Goal: Task Accomplishment & Management: Use online tool/utility

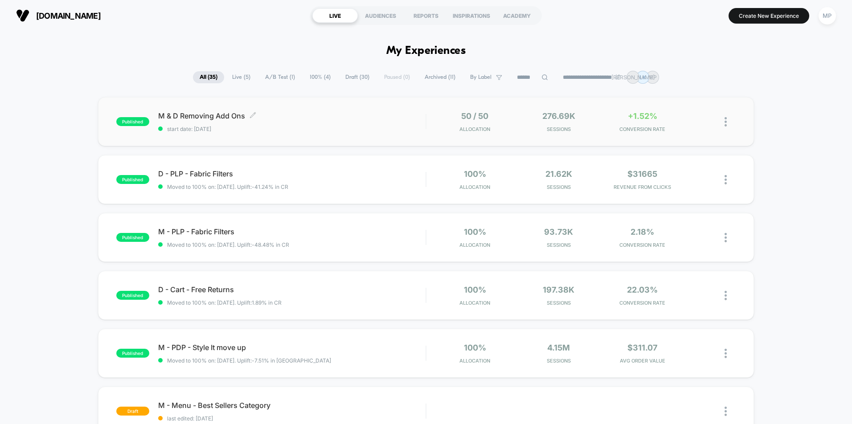
click at [398, 114] on span "M & D Removing Add Ons Click to edit experience details" at bounding box center [291, 115] width 267 height 9
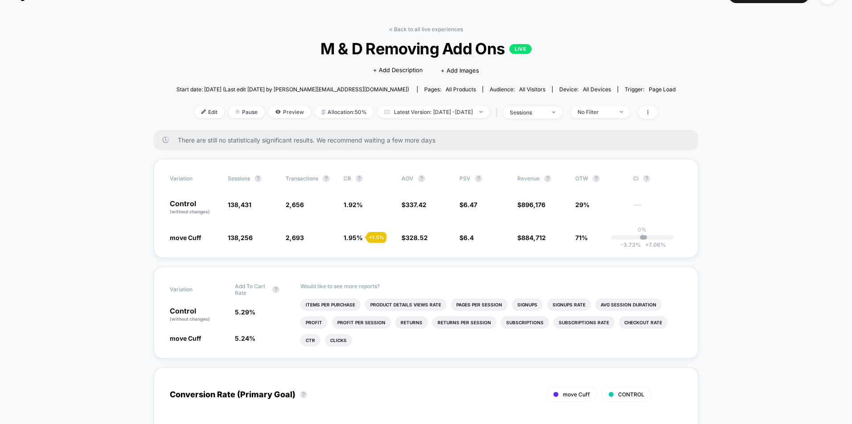
scroll to position [25, 0]
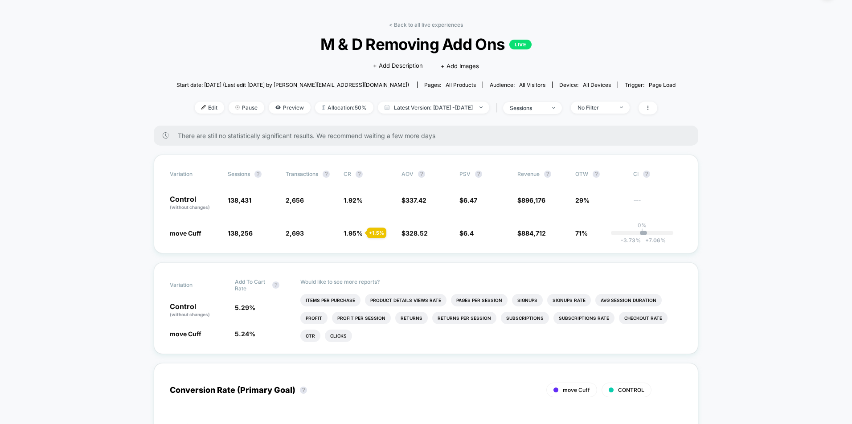
click at [431, 26] on link "< Back to all live experiences" at bounding box center [426, 24] width 74 height 7
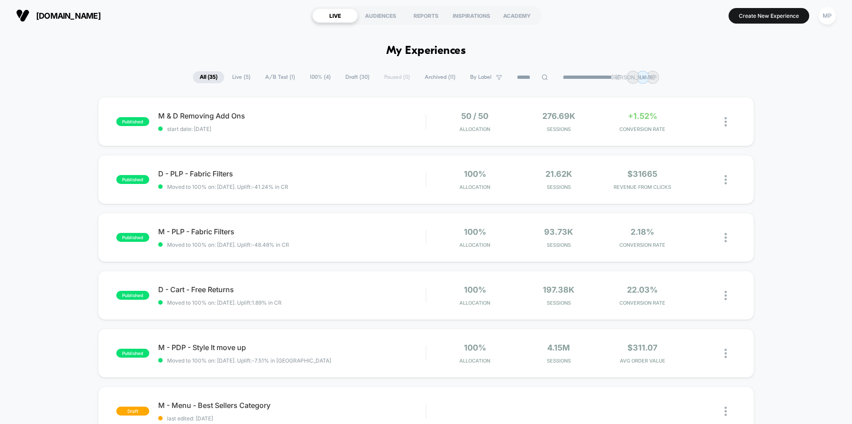
click at [279, 77] on span "A/B Test ( 1 )" at bounding box center [279, 77] width 43 height 12
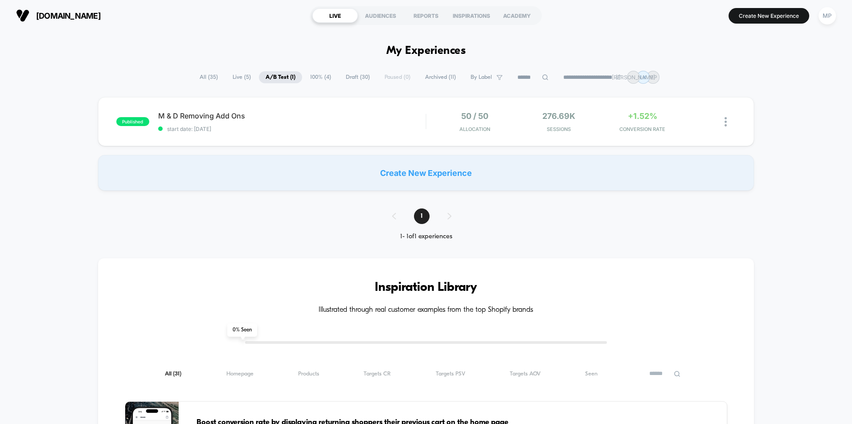
click at [344, 78] on span "Draft ( 30 )" at bounding box center [357, 77] width 37 height 12
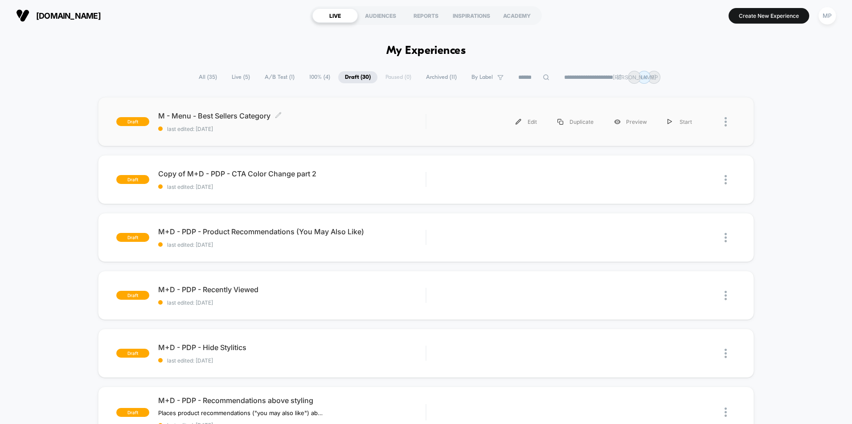
click at [351, 128] on span "last edited: [DATE]" at bounding box center [291, 129] width 267 height 7
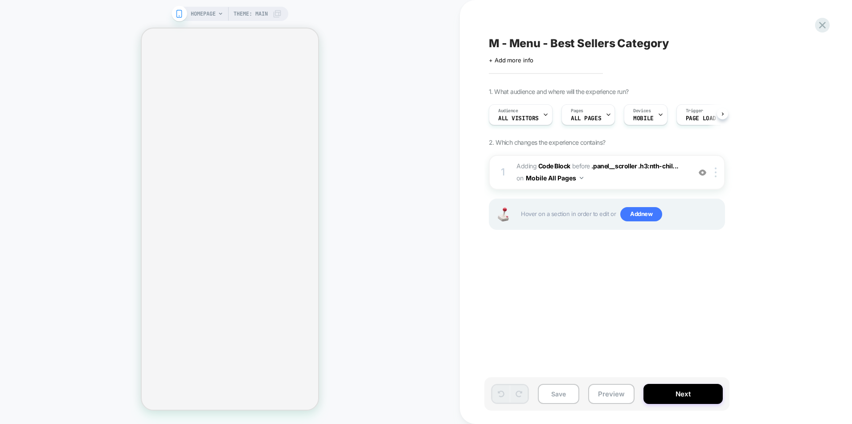
scroll to position [0, 0]
click at [605, 393] on button "Preview" at bounding box center [611, 394] width 46 height 20
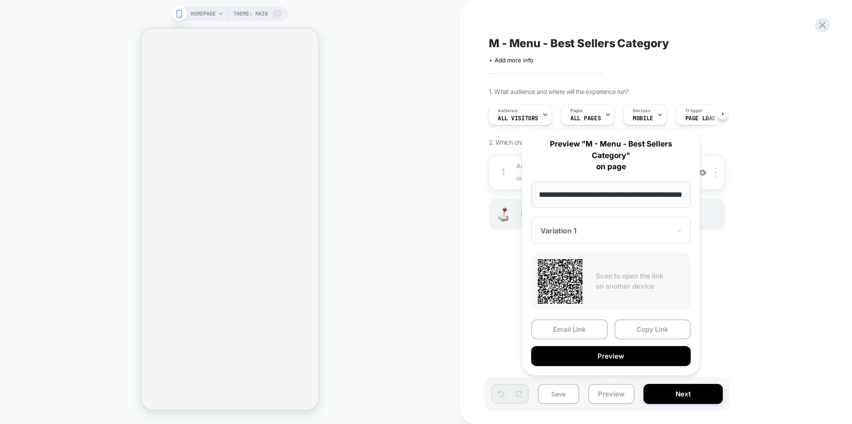
scroll to position [0, 0]
click at [759, 269] on div "M - Menu - Best Sellers Category Click to edit experience details + Add more in…" at bounding box center [651, 212] width 334 height 406
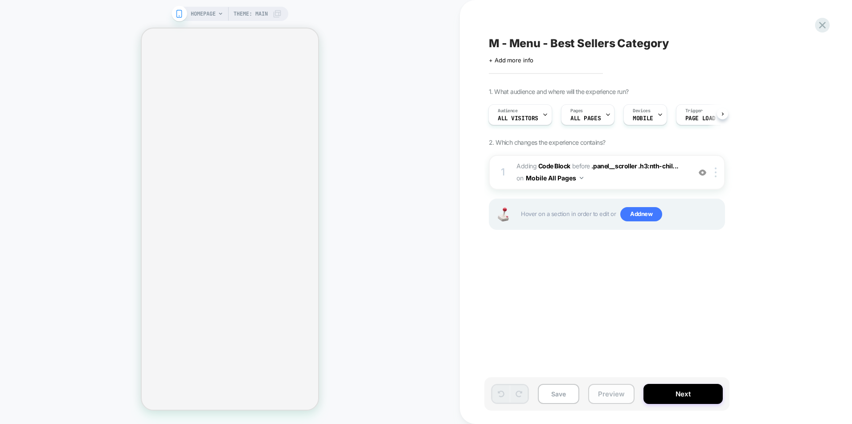
click at [617, 390] on button "Preview" at bounding box center [611, 394] width 46 height 20
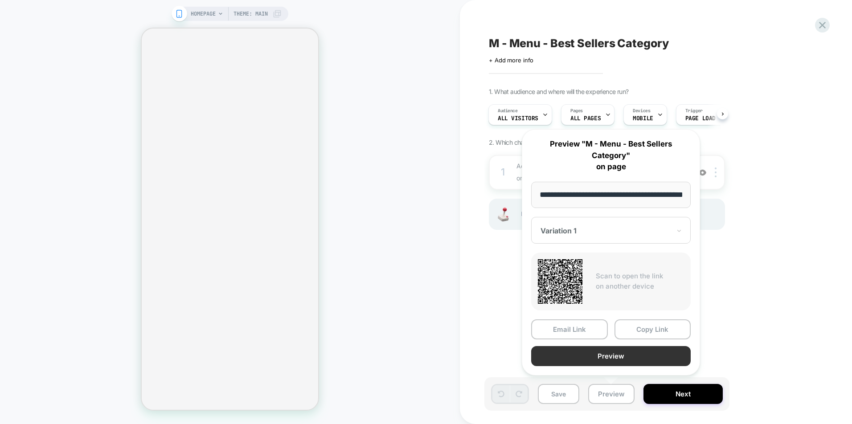
click at [597, 355] on button "Preview" at bounding box center [610, 356] width 159 height 20
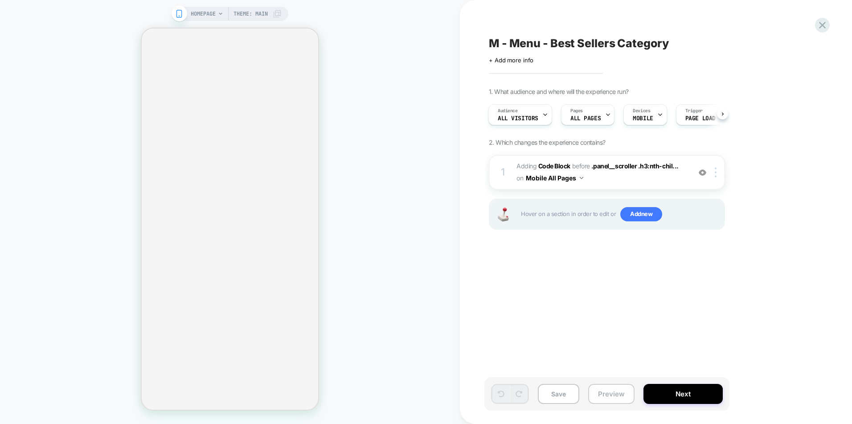
click at [609, 392] on button "Preview" at bounding box center [611, 394] width 46 height 20
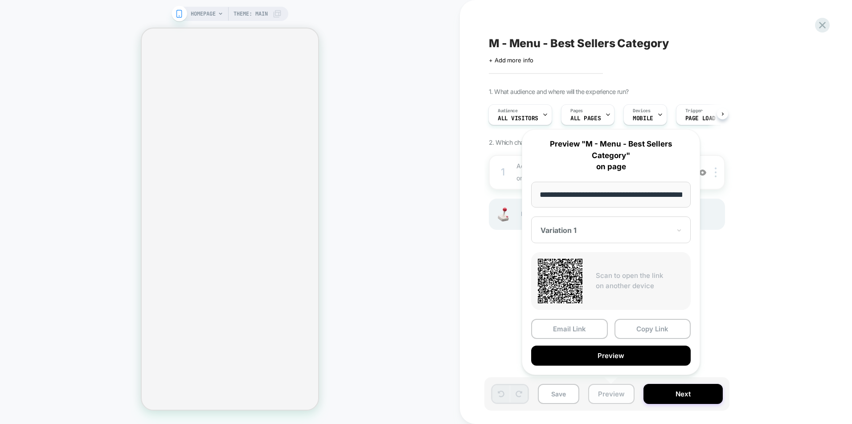
scroll to position [0, 27]
click at [641, 322] on button "Copy Link" at bounding box center [652, 329] width 77 height 20
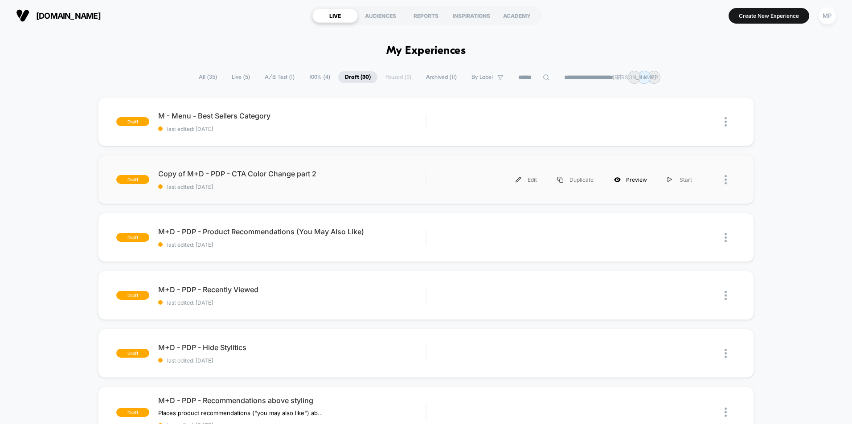
click at [632, 183] on div "Preview" at bounding box center [630, 180] width 53 height 20
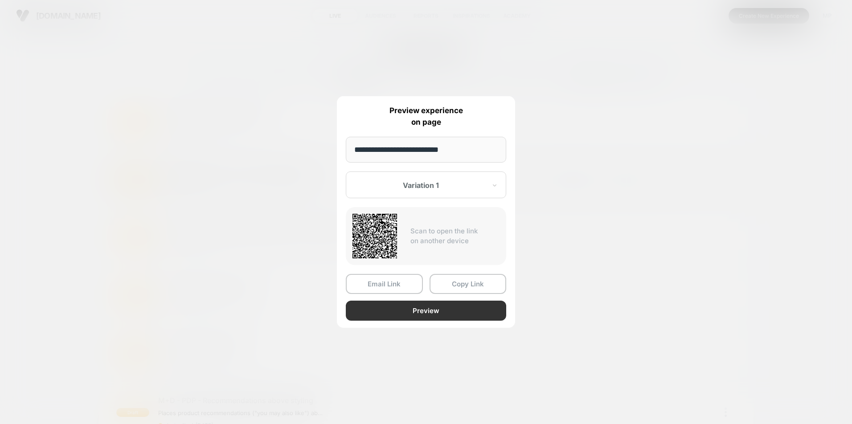
click at [433, 310] on button "Preview" at bounding box center [426, 311] width 160 height 20
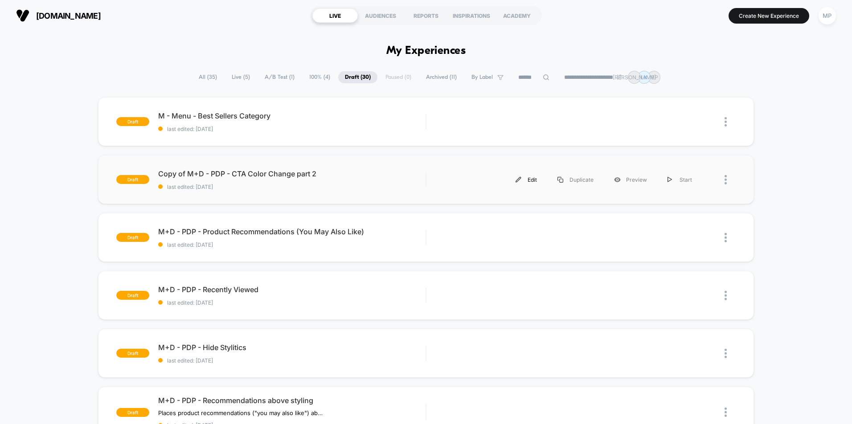
click at [535, 183] on div "Edit" at bounding box center [526, 180] width 42 height 20
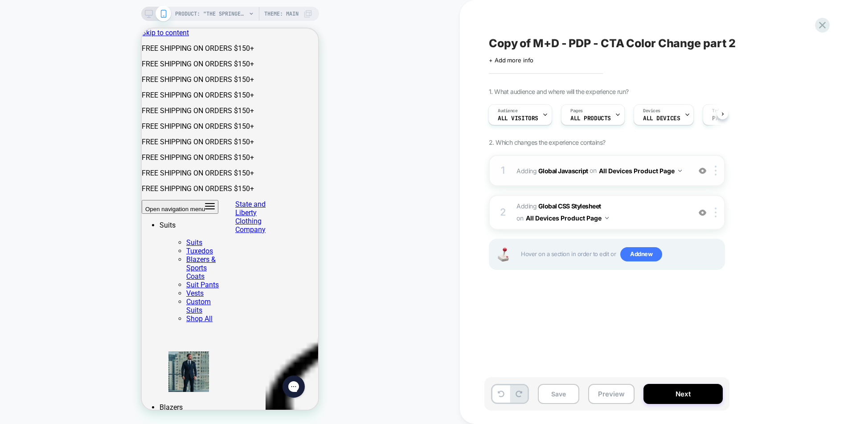
click at [700, 171] on img at bounding box center [702, 171] width 8 height 8
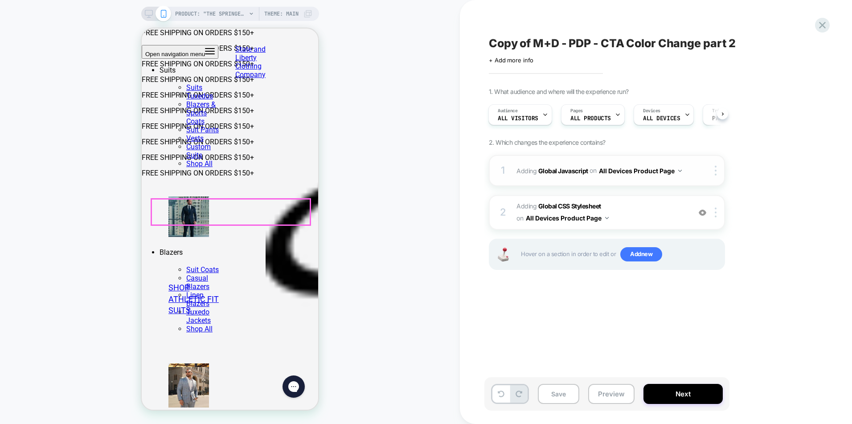
scroll to position [196, 0]
click at [601, 219] on button "All Devices Product Page" at bounding box center [567, 218] width 83 height 13
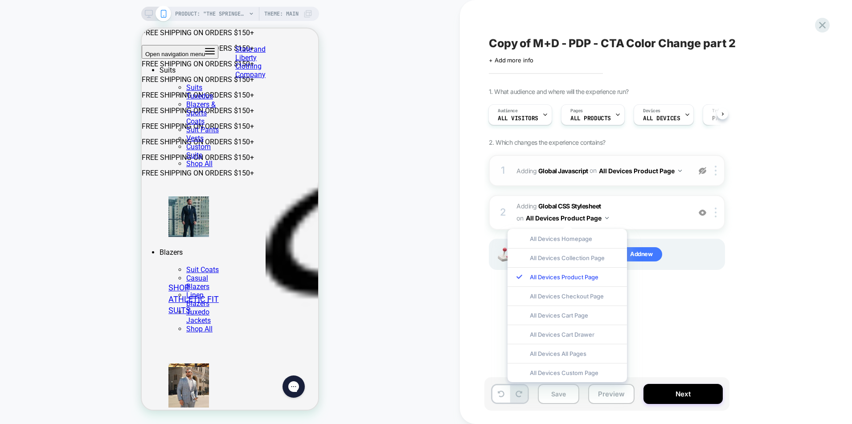
click at [679, 172] on button "All Devices Product Page" at bounding box center [640, 170] width 83 height 13
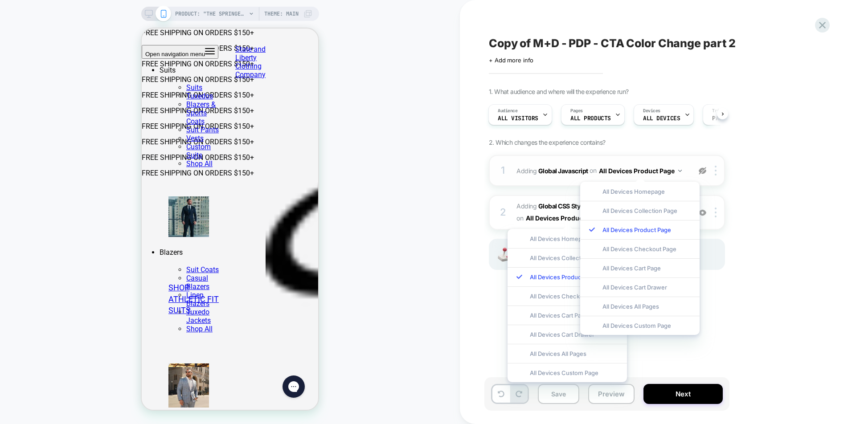
click at [679, 170] on img at bounding box center [680, 171] width 4 height 2
click at [705, 171] on img at bounding box center [702, 171] width 8 height 8
click at [768, 161] on div "1. What audience and where will the experience run? Audience All Visitors Pages…" at bounding box center [651, 190] width 325 height 204
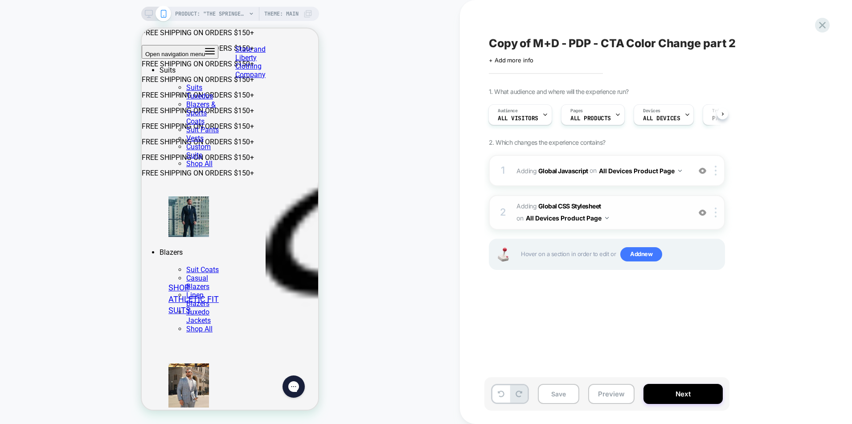
click at [614, 215] on span "Adding Global CSS Stylesheet on All Devices Product Page" at bounding box center [601, 212] width 170 height 24
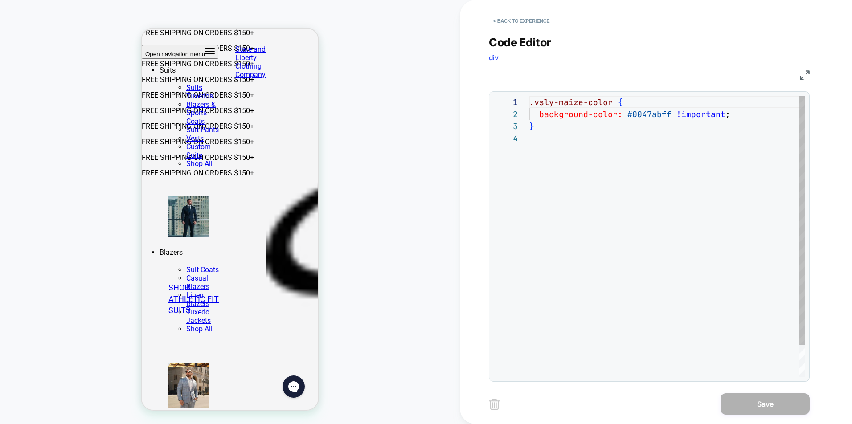
scroll to position [36, 0]
click at [515, 26] on button "< Back to experience" at bounding box center [521, 21] width 65 height 14
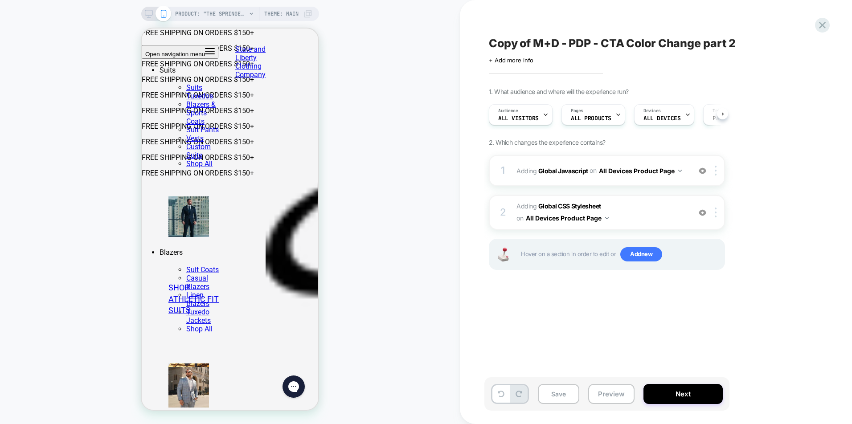
scroll to position [0, 0]
click at [645, 181] on div "1 Adding Global Javascript on All Devices Product Page Add Before Add After Tar…" at bounding box center [607, 170] width 236 height 31
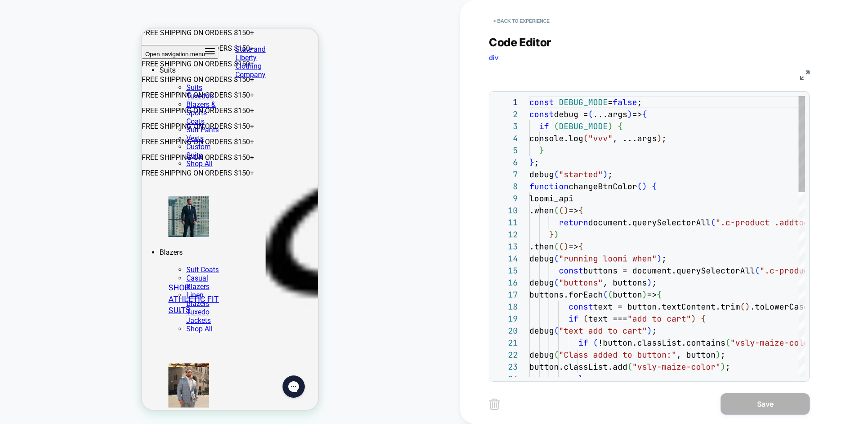
scroll to position [120, 0]
click at [516, 21] on button "< Back to experience" at bounding box center [521, 21] width 65 height 14
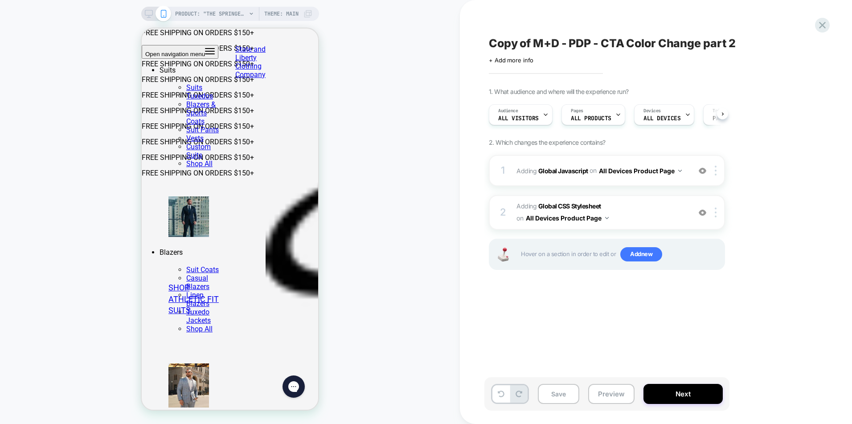
scroll to position [0, 0]
click at [646, 222] on span "Adding Global CSS Stylesheet on All Devices Product Page" at bounding box center [601, 212] width 170 height 24
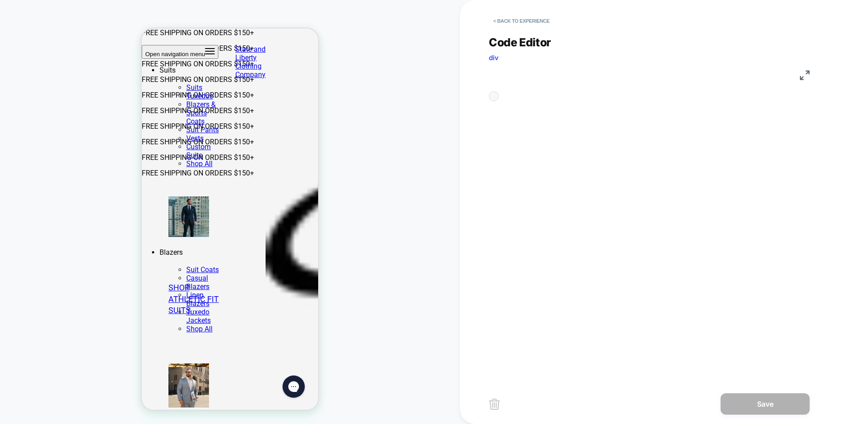
scroll to position [36, 0]
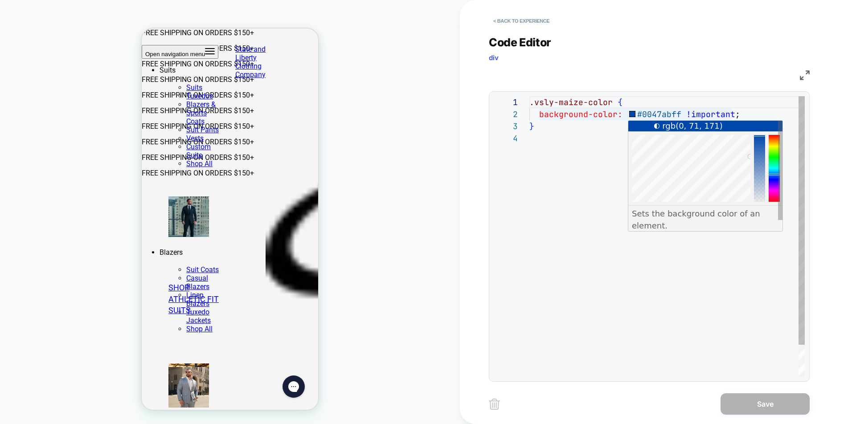
click at [657, 115] on div ".vsly-maize-color { background-color: #0047abff !important ; }" at bounding box center [666, 254] width 275 height 317
click at [631, 113] on div ".vsly-maize-color { background-color: #0047abff !important ; }" at bounding box center [666, 254] width 275 height 317
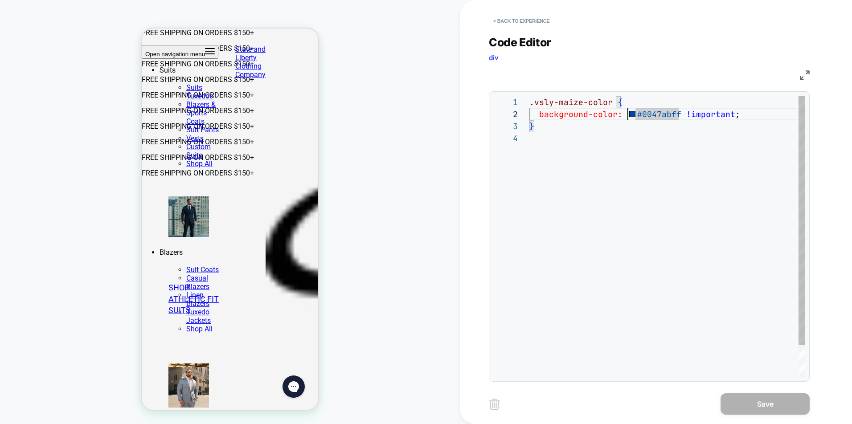
click at [659, 111] on div ".vsly-maize-color { background-color: #0047abff !important ; }" at bounding box center [666, 254] width 275 height 317
click at [660, 110] on div ".vsly-maize-color { background-color: #0047abff !important ; }" at bounding box center [666, 254] width 275 height 317
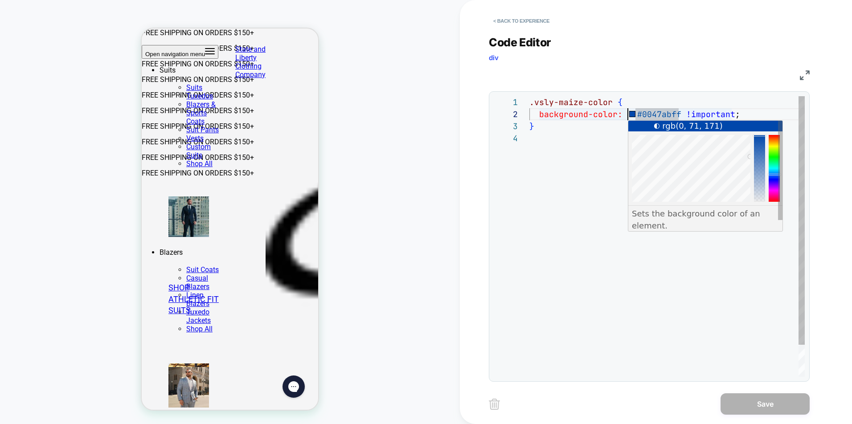
click at [631, 115] on div ".vsly-maize-color { background-color: #0047abff !important ; }" at bounding box center [666, 254] width 275 height 317
click at [775, 141] on div at bounding box center [773, 168] width 11 height 67
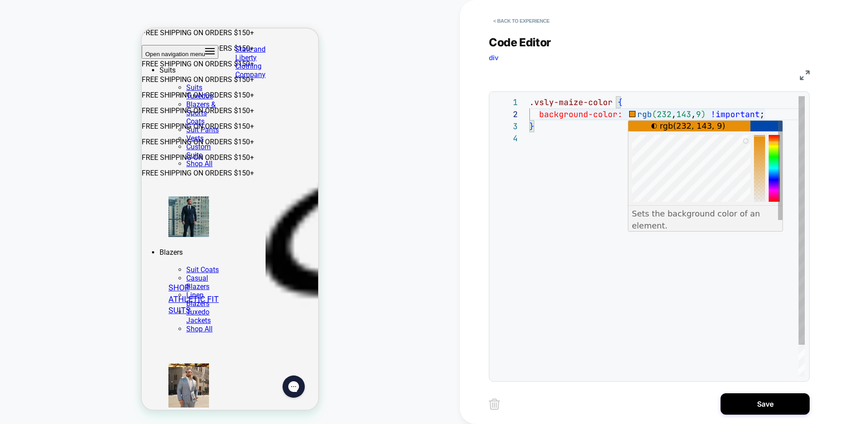
click at [774, 176] on div at bounding box center [773, 168] width 11 height 67
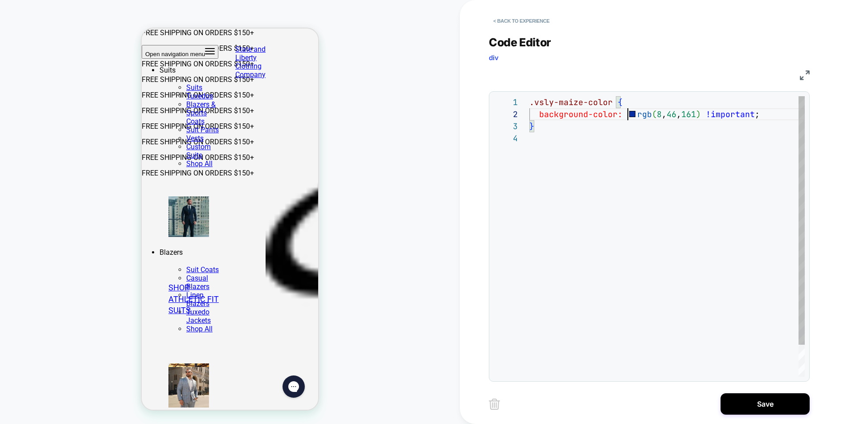
scroll to position [12, 106]
click at [632, 114] on div ".vsly-maize-color { background-color: rgb ( 8 , 46 , 161 ) !important ; }" at bounding box center [666, 254] width 275 height 317
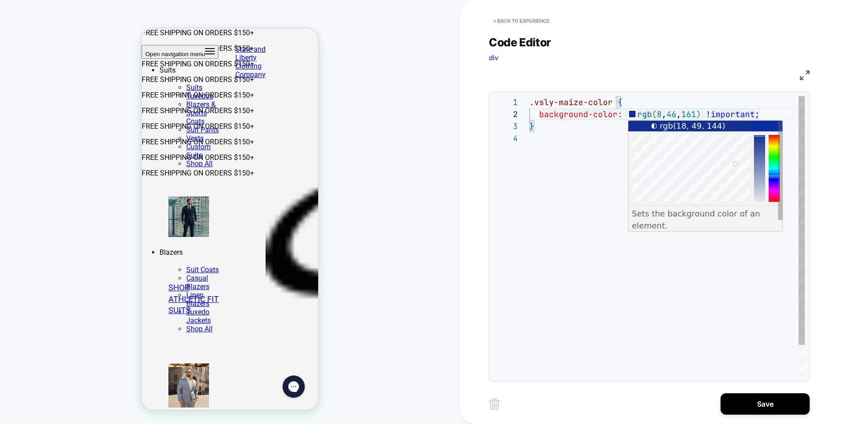
scroll to position [36, 98]
type textarea "**********"
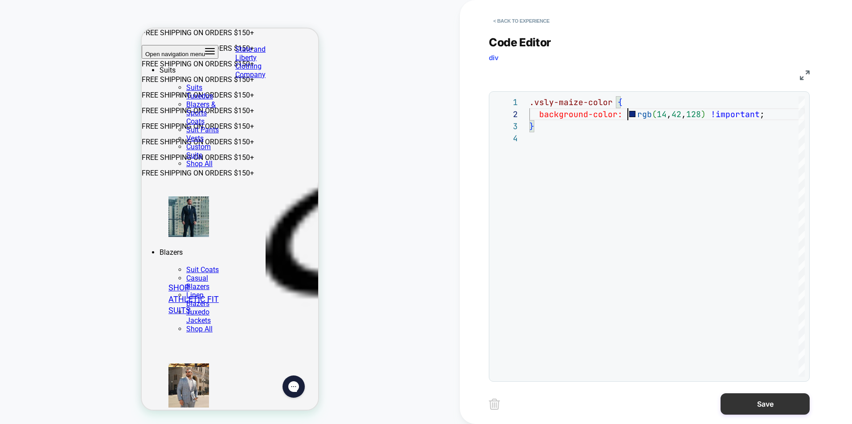
click at [764, 399] on button "Save" at bounding box center [764, 403] width 89 height 21
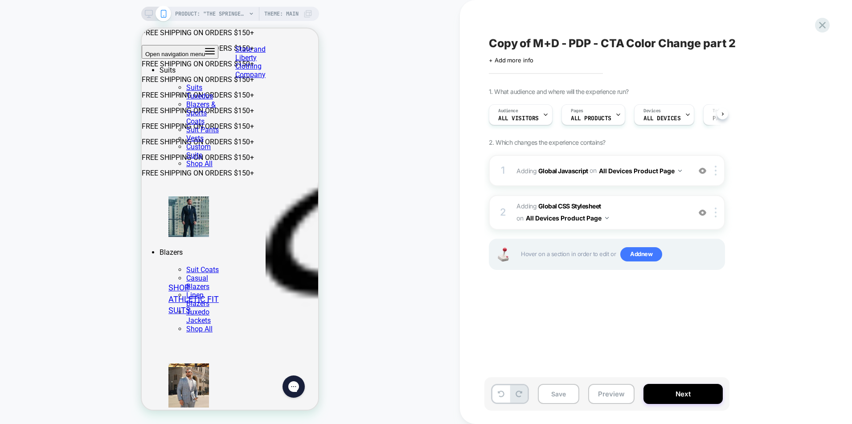
scroll to position [0, 0]
click at [562, 388] on button "Save" at bounding box center [558, 394] width 41 height 20
click at [612, 393] on button "Preview" at bounding box center [611, 394] width 46 height 20
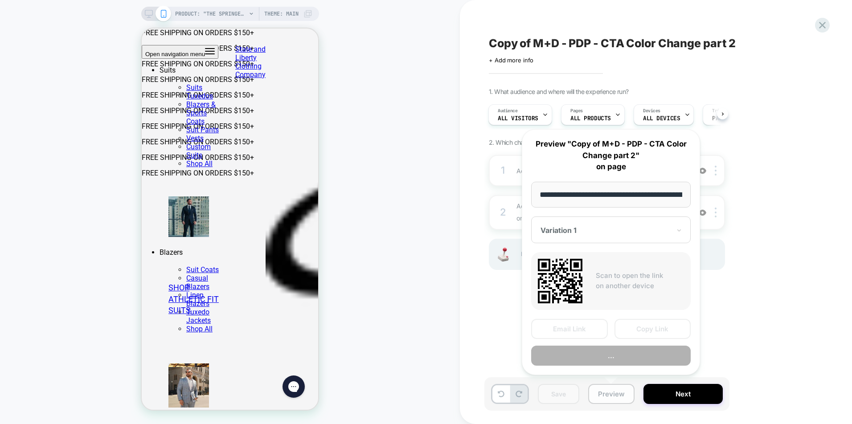
scroll to position [0, 143]
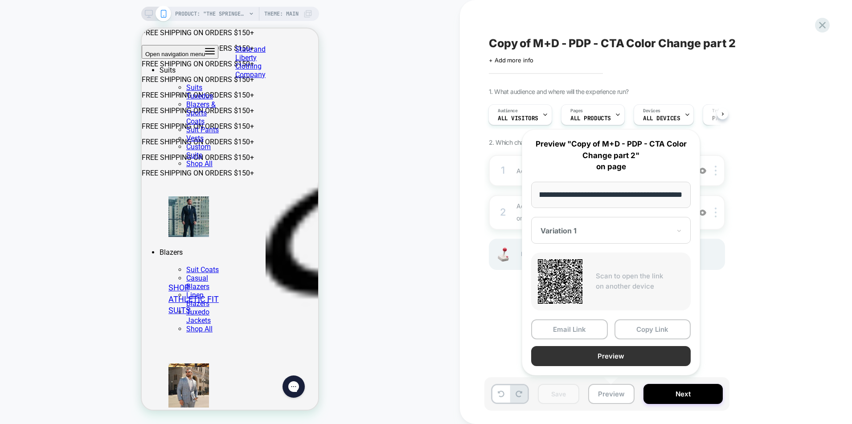
click at [603, 357] on button "Preview" at bounding box center [610, 356] width 159 height 20
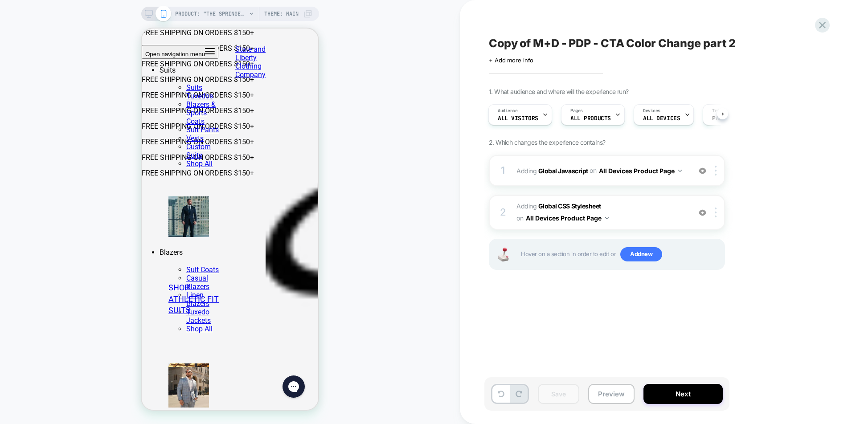
click at [71, 20] on div "PRODUCT: "The Springer" Solid White PRODUCT: "The Springer" Solid White Theme: …" at bounding box center [230, 212] width 460 height 406
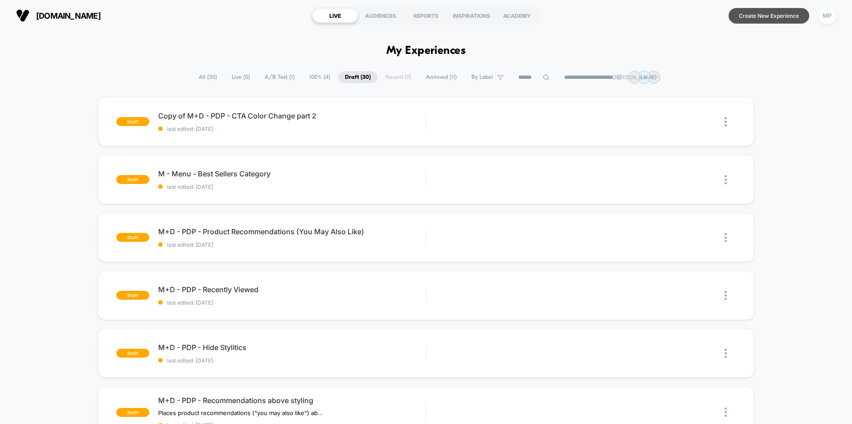
click at [752, 16] on button "Create New Experience" at bounding box center [768, 16] width 81 height 16
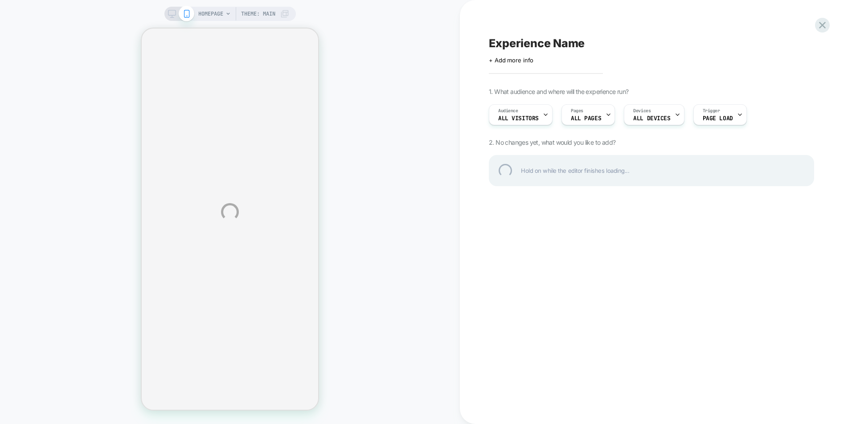
click at [520, 60] on div "HOMEPAGE Theme: MAIN Experience Name Click to edit experience details + Add mor…" at bounding box center [426, 212] width 852 height 424
click at [530, 48] on div "Experience Name" at bounding box center [651, 43] width 325 height 13
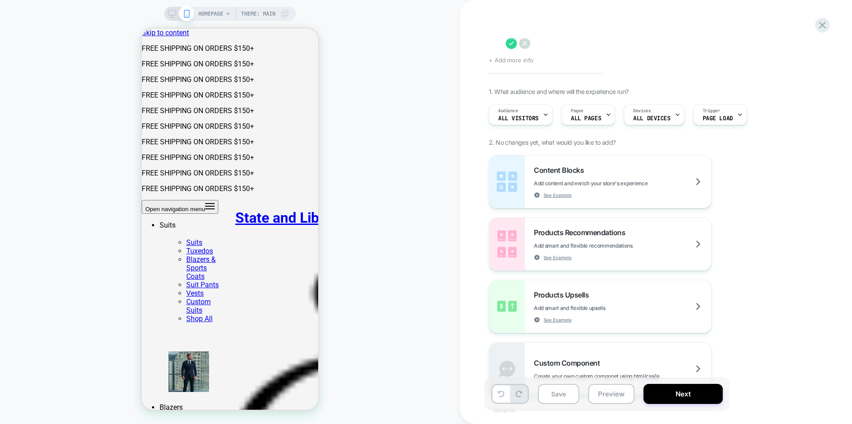
click at [523, 62] on span "+ Add more info" at bounding box center [511, 60] width 45 height 7
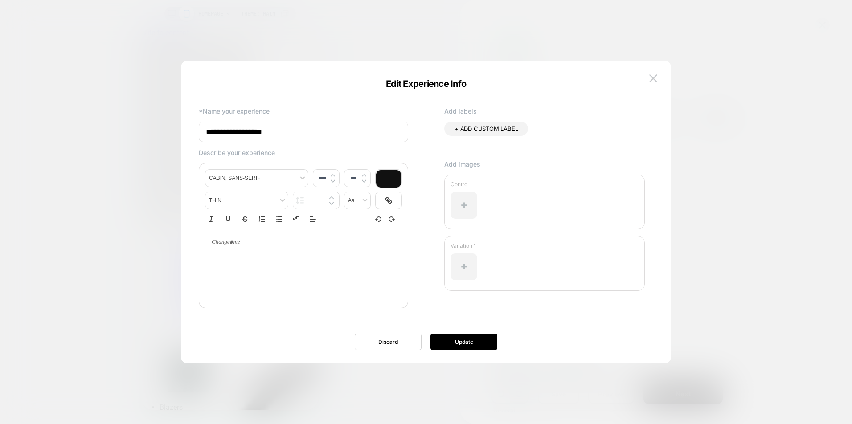
click at [294, 134] on input "**********" at bounding box center [303, 132] width 209 height 20
click at [257, 114] on p "*Name your experience" at bounding box center [303, 111] width 209 height 8
click at [256, 131] on input "**********" at bounding box center [303, 132] width 209 height 20
click at [256, 129] on input "**********" at bounding box center [303, 132] width 209 height 20
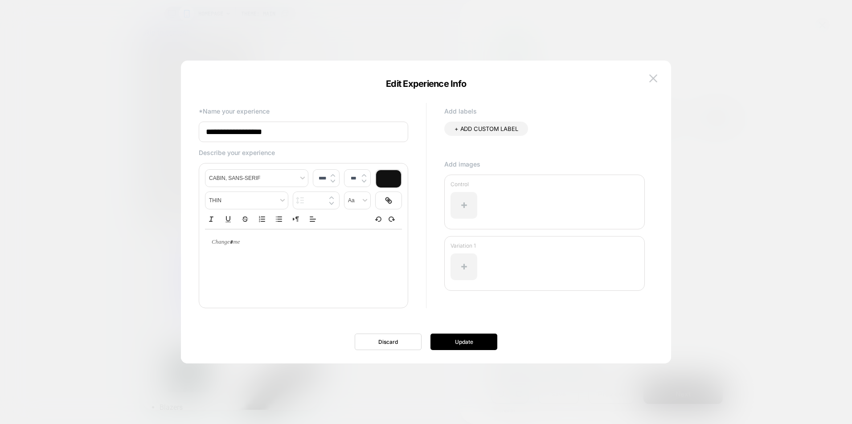
click at [299, 129] on input "**********" at bounding box center [303, 132] width 209 height 20
drag, startPoint x: 297, startPoint y: 132, endPoint x: 203, endPoint y: 133, distance: 94.4
click at [203, 133] on input "**********" at bounding box center [303, 132] width 209 height 20
type input "**********"
drag, startPoint x: 466, startPoint y: 336, endPoint x: 795, endPoint y: 227, distance: 346.5
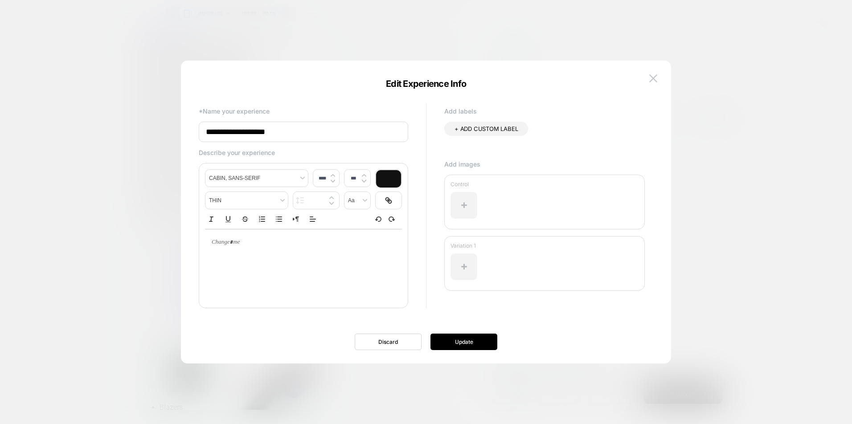
click at [466, 336] on button "Update" at bounding box center [463, 342] width 67 height 16
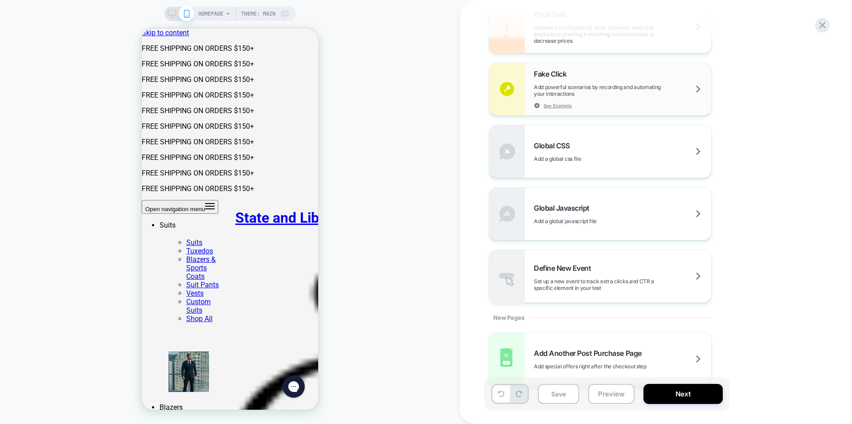
scroll to position [569, 0]
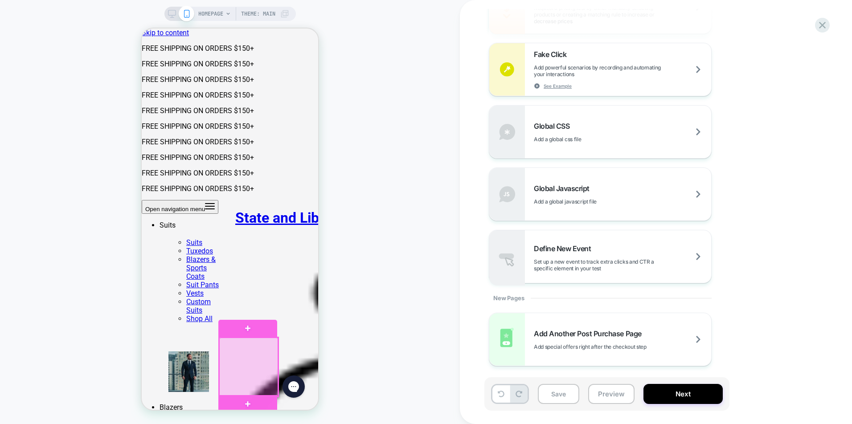
click at [243, 362] on div at bounding box center [248, 367] width 59 height 59
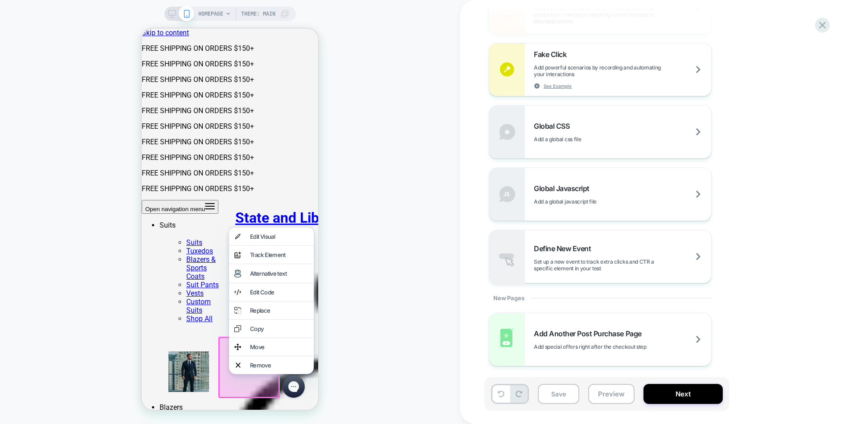
click at [389, 221] on div "HOMEPAGE Theme: MAIN" at bounding box center [230, 212] width 460 height 406
click at [393, 149] on div "HOMEPAGE Theme: MAIN" at bounding box center [230, 212] width 460 height 406
click at [220, 12] on span "HOMEPAGE" at bounding box center [210, 14] width 25 height 14
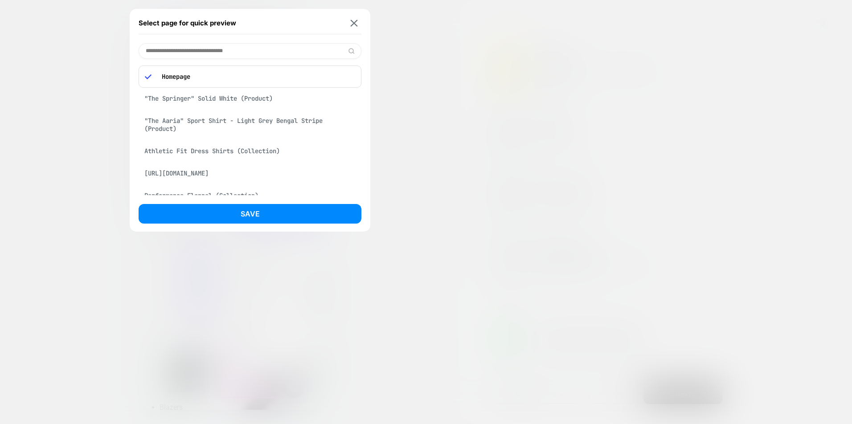
click at [225, 71] on div "Homepage" at bounding box center [250, 76] width 223 height 22
click at [277, 74] on p "Homepage" at bounding box center [256, 77] width 198 height 8
click at [266, 48] on input at bounding box center [250, 51] width 223 height 16
click at [249, 97] on div ""The Springer" Solid White (Product)" at bounding box center [250, 98] width 223 height 17
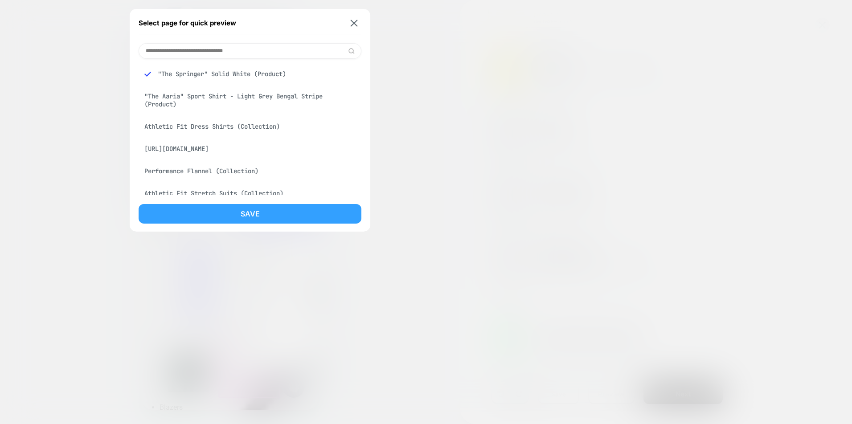
click at [241, 215] on button "Save" at bounding box center [250, 214] width 223 height 20
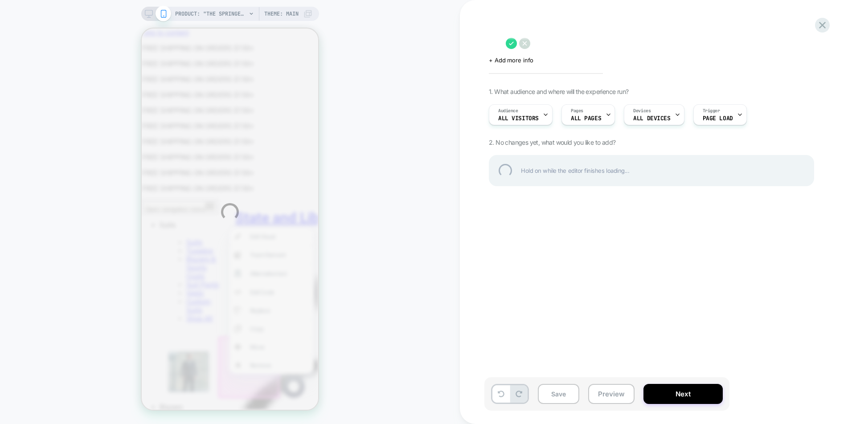
scroll to position [0, 0]
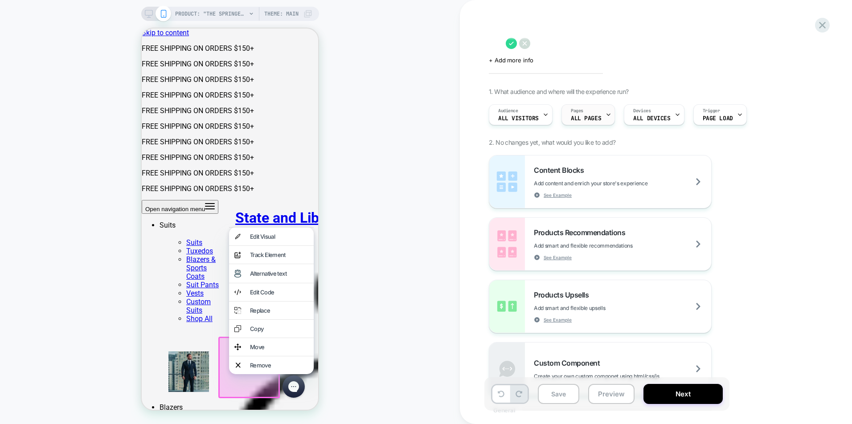
click at [596, 118] on span "ALL PAGES" at bounding box center [586, 118] width 30 height 6
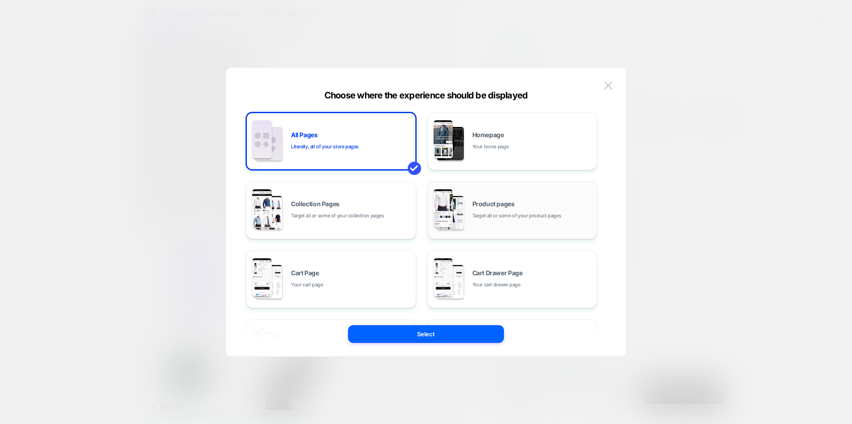
click at [537, 217] on span "Target all or some of your product pages" at bounding box center [516, 216] width 89 height 8
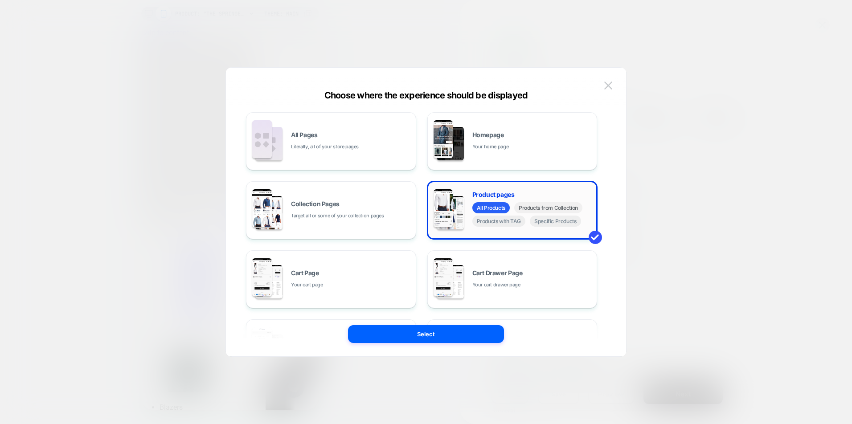
click at [543, 211] on span "Products from Collection" at bounding box center [548, 207] width 68 height 11
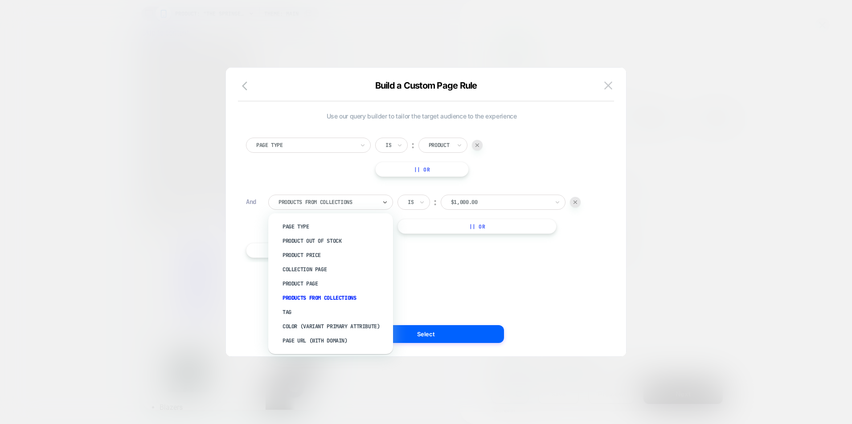
click at [376, 204] on div "Products From Collections" at bounding box center [328, 202] width 100 height 10
click at [494, 201] on div at bounding box center [500, 202] width 98 height 8
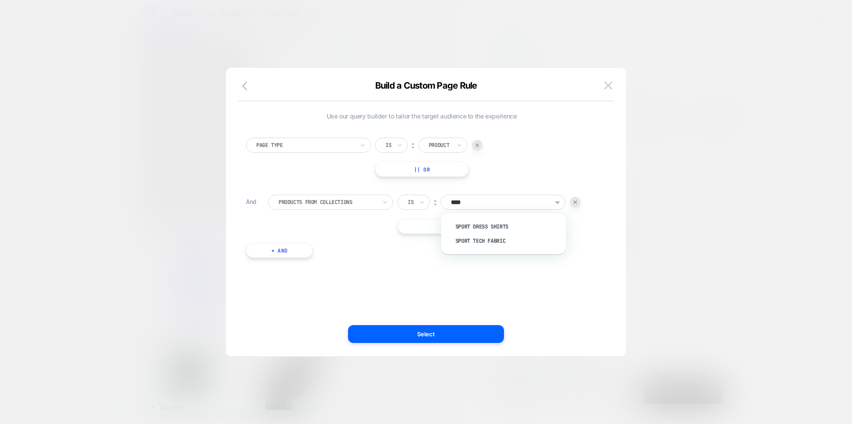
type input "*****"
click at [498, 228] on div "Sport Dress Shirts" at bounding box center [508, 227] width 116 height 14
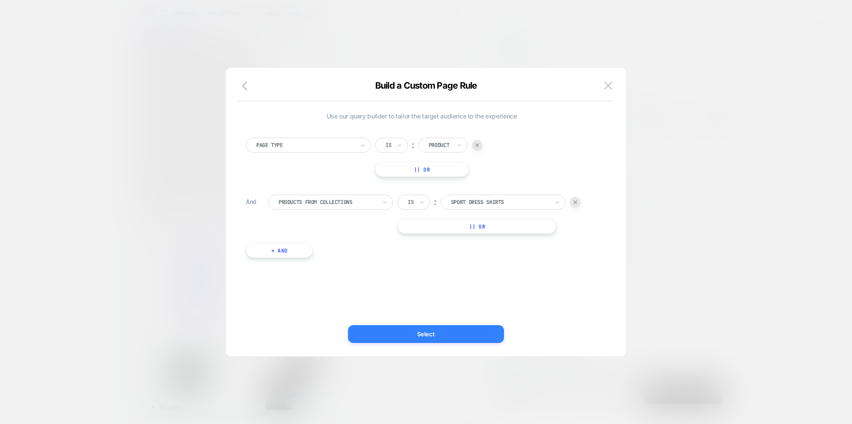
click at [440, 335] on button "Select" at bounding box center [426, 334] width 156 height 18
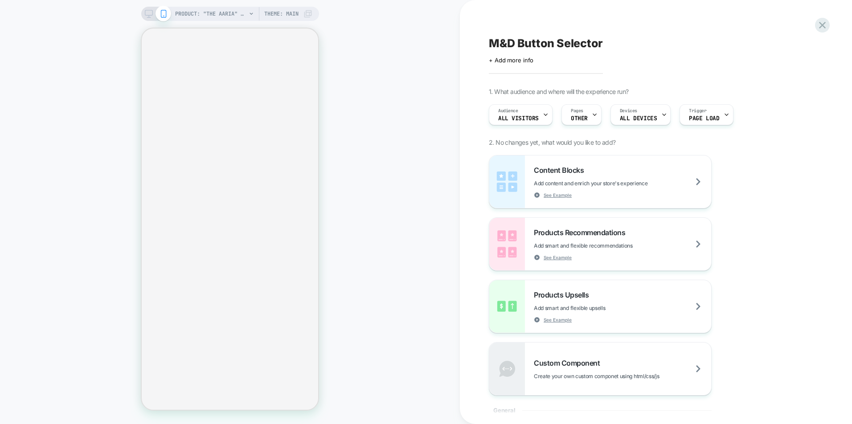
click at [337, 60] on div "PRODUCT: "The Aaria" Sport Shirt - Light Grey Bengal Stripe PRODUCT: "The Aaria…" at bounding box center [230, 212] width 460 height 406
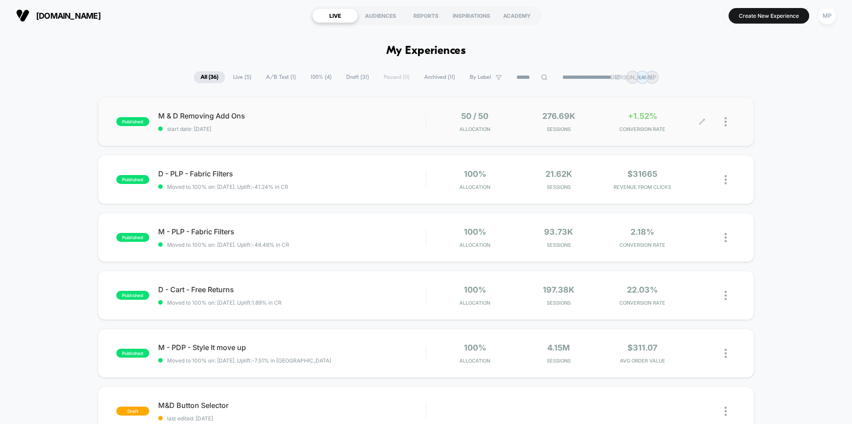
click at [686, 129] on div "50 / 50 Allocation 276.69k Sessions +1.52% CONVERSION RATE" at bounding box center [568, 121] width 267 height 21
click at [355, 80] on span "Draft ( 31 )" at bounding box center [357, 77] width 36 height 12
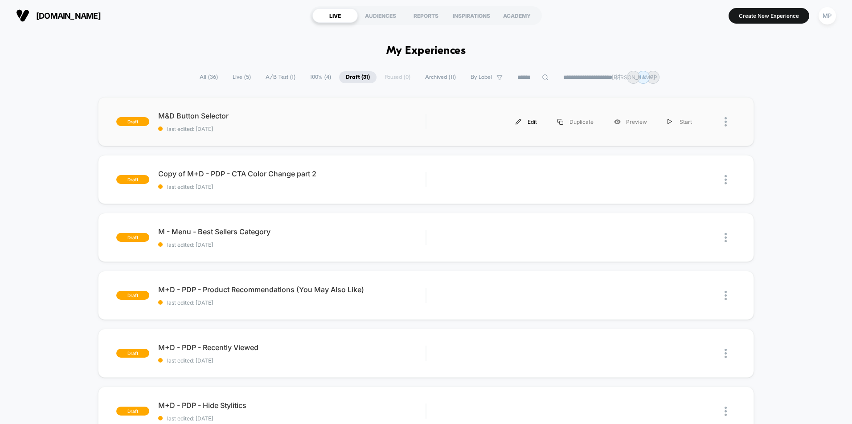
click at [538, 119] on div "Edit" at bounding box center [526, 122] width 42 height 20
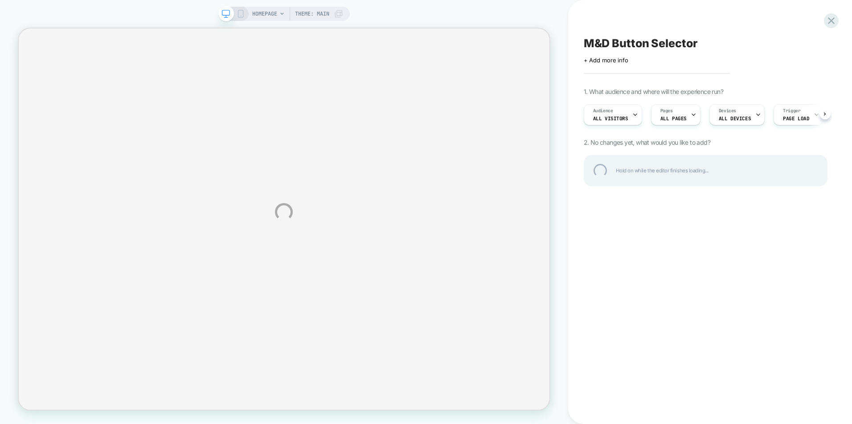
click at [241, 12] on div "HOMEPAGE Theme: MAIN M&D Button Selector Click to edit experience details + Add…" at bounding box center [426, 212] width 852 height 424
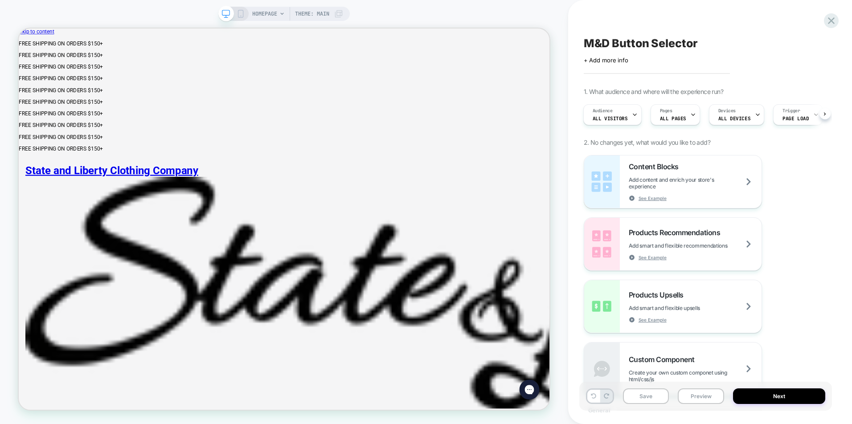
click at [237, 16] on icon at bounding box center [241, 14] width 8 height 8
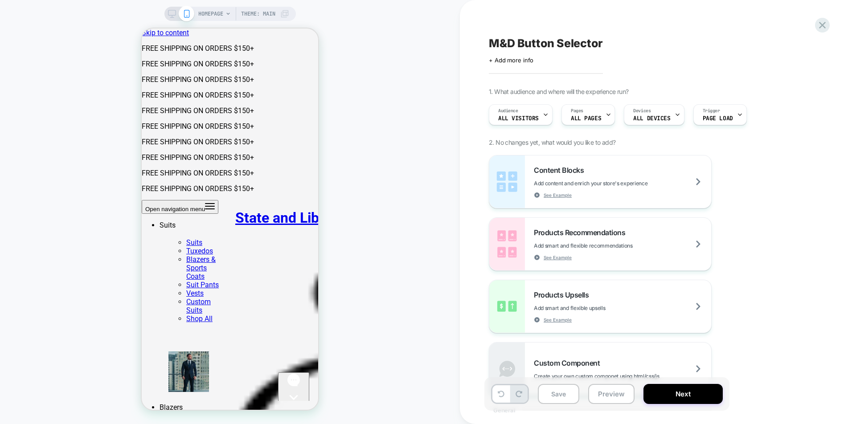
click at [223, 12] on div "HOMEPAGE Theme: MAIN" at bounding box center [243, 14] width 91 height 14
click at [223, 12] on div "HOMEPAGE Theme: MAIN M&D Button Selector Click to edit experience details + Add…" at bounding box center [426, 212] width 852 height 424
click at [223, 12] on div "HOMEPAGE Theme: MAIN" at bounding box center [243, 14] width 91 height 14
click at [208, 12] on span "HOMEPAGE" at bounding box center [210, 14] width 25 height 14
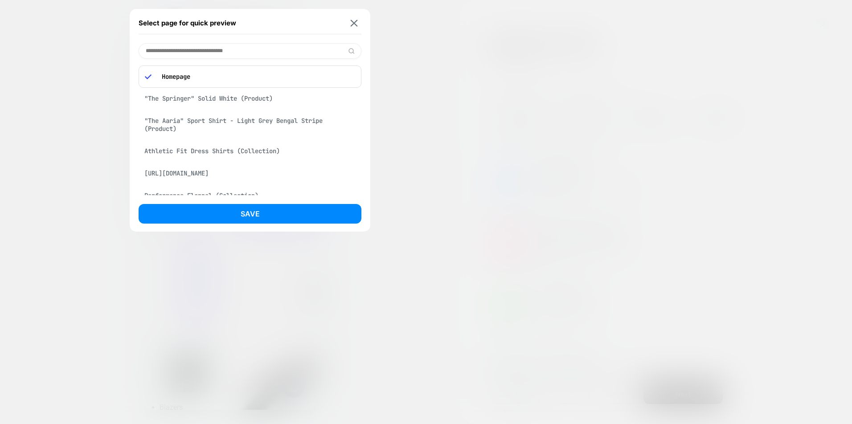
click at [218, 98] on div ""The Springer" Solid White (Product)" at bounding box center [250, 98] width 223 height 17
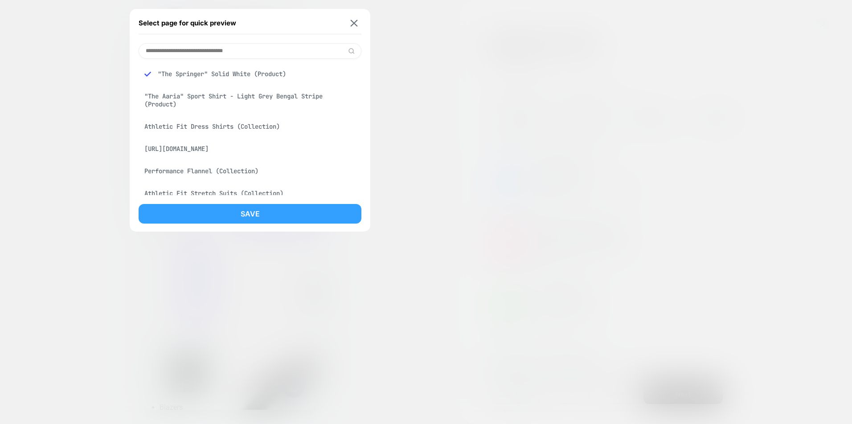
click at [249, 216] on button "Save" at bounding box center [250, 214] width 223 height 20
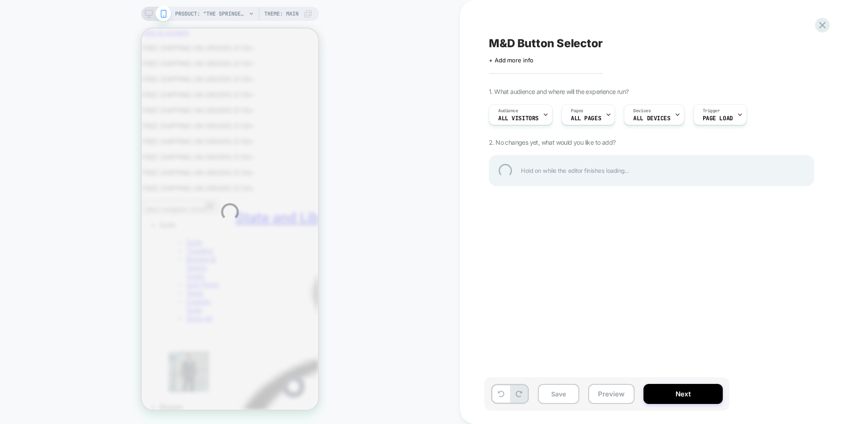
click at [592, 119] on div "PRODUCT: "The Springer" Solid White PRODUCT: "The Springer" Solid White Theme: …" at bounding box center [426, 212] width 852 height 424
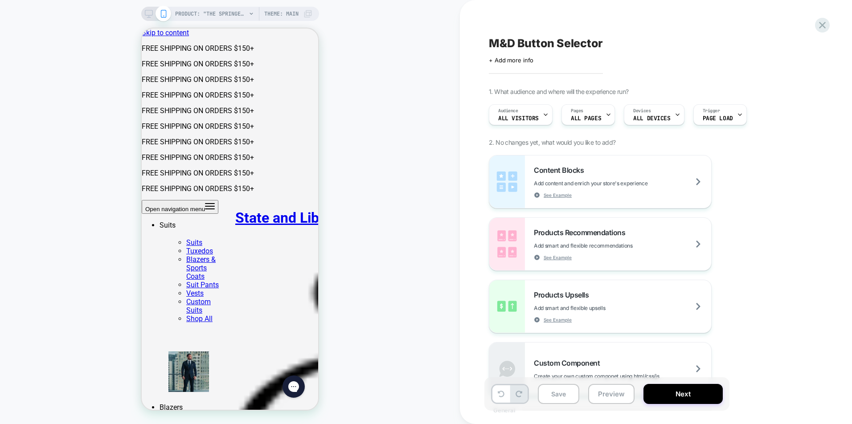
click at [594, 116] on span "ALL PAGES" at bounding box center [586, 118] width 30 height 6
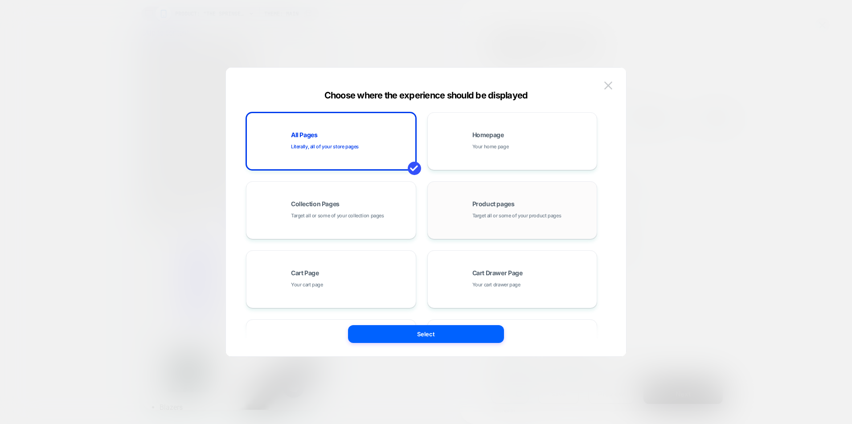
click at [535, 212] on span "Target all or some of your product pages" at bounding box center [516, 216] width 89 height 8
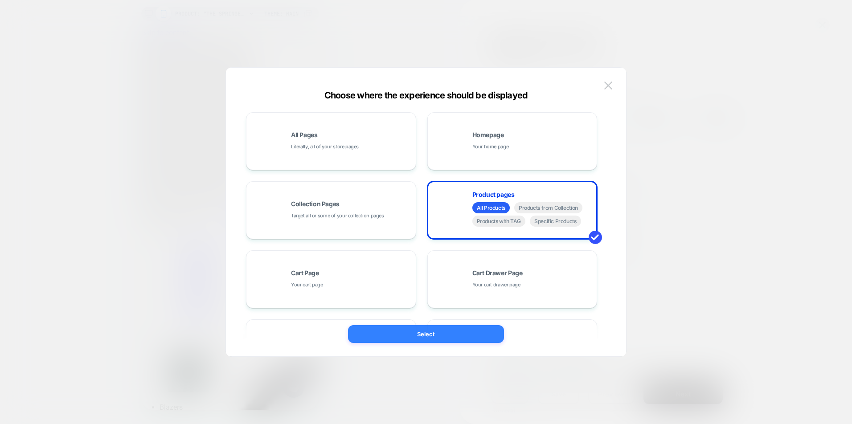
click at [445, 333] on button "Select" at bounding box center [426, 334] width 156 height 18
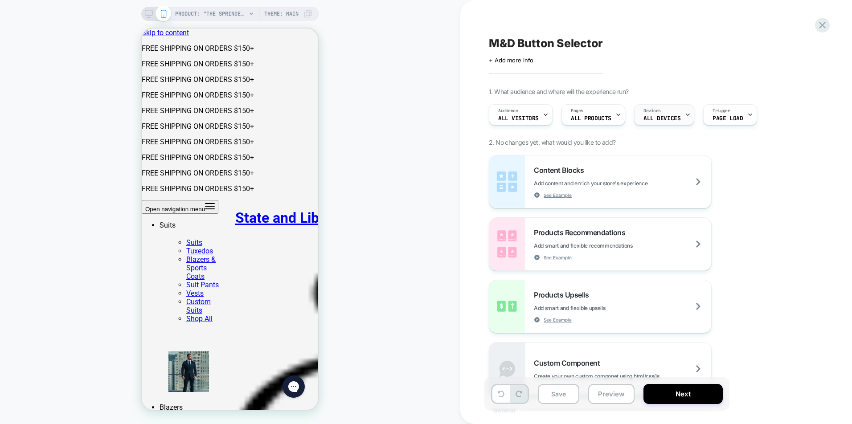
click at [661, 115] on span "ALL DEVICES" at bounding box center [661, 118] width 37 height 6
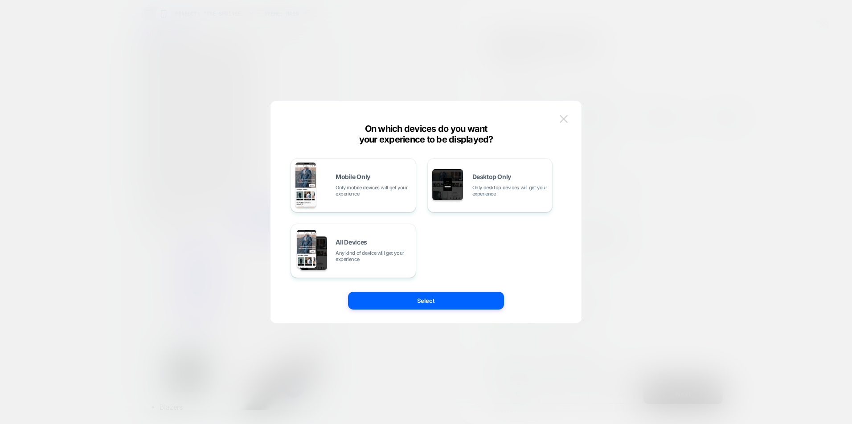
click at [563, 118] on img at bounding box center [563, 119] width 8 height 8
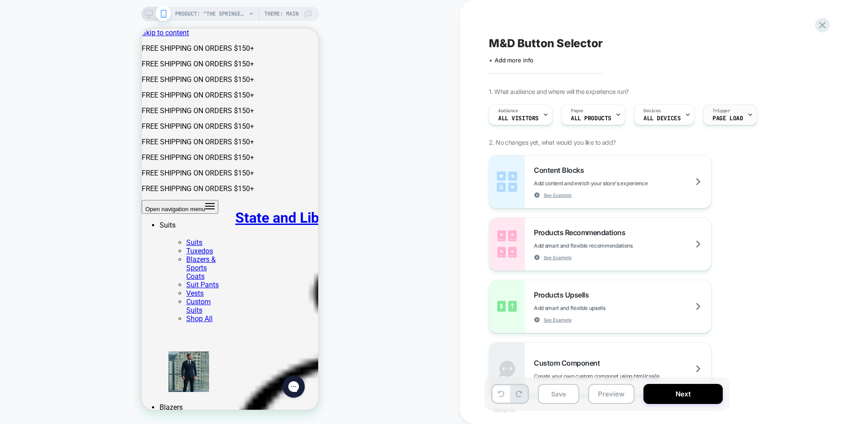
click at [738, 122] on div "Trigger Page Load" at bounding box center [727, 115] width 48 height 20
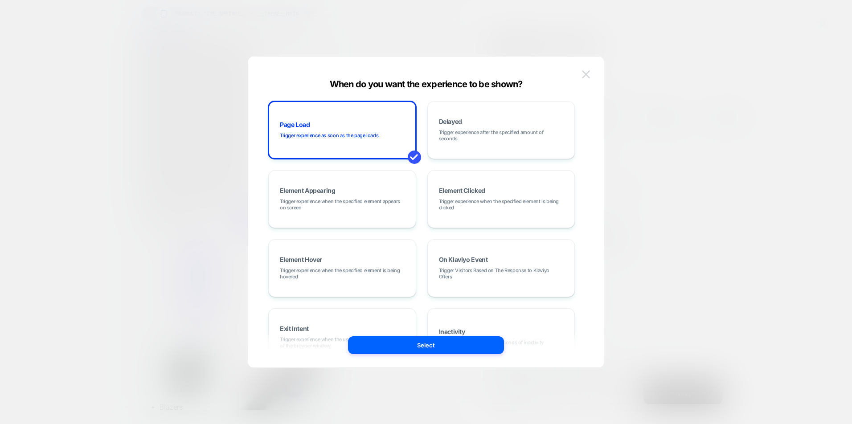
click at [583, 76] on img at bounding box center [586, 74] width 8 height 8
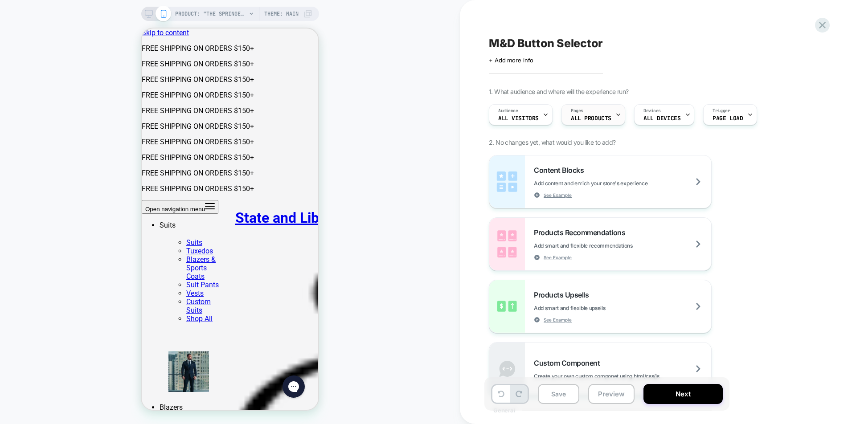
click at [590, 114] on div "Pages ALL PRODUCTS" at bounding box center [591, 115] width 58 height 20
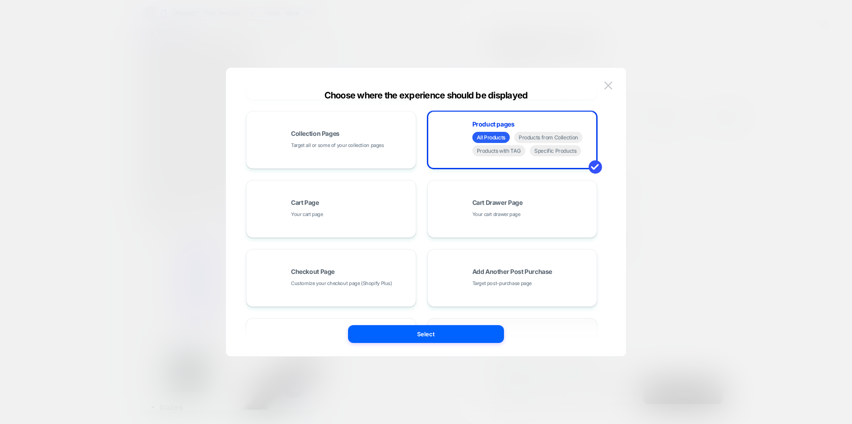
scroll to position [135, 0]
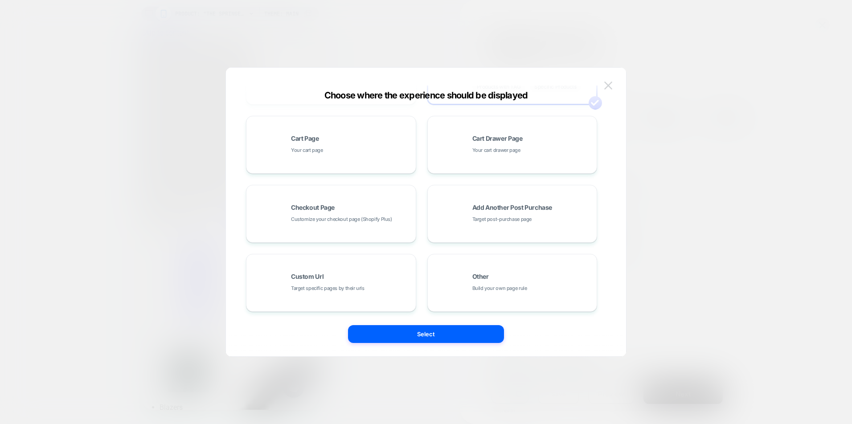
click at [606, 88] on img at bounding box center [608, 86] width 8 height 8
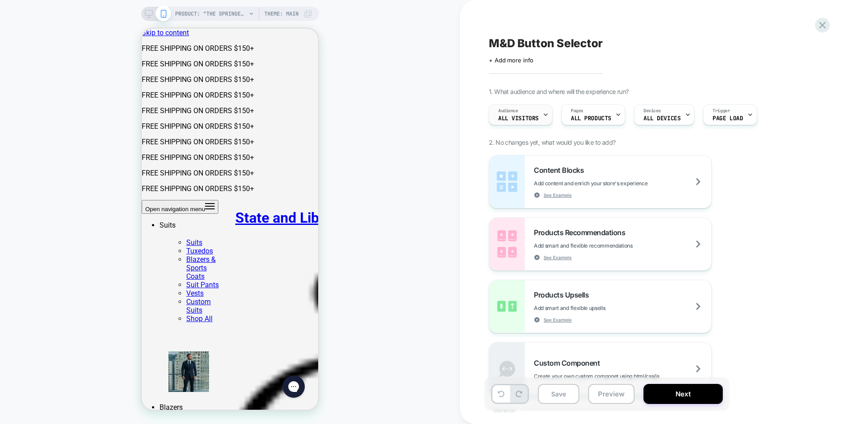
click at [533, 115] on span "All Visitors" at bounding box center [518, 118] width 41 height 6
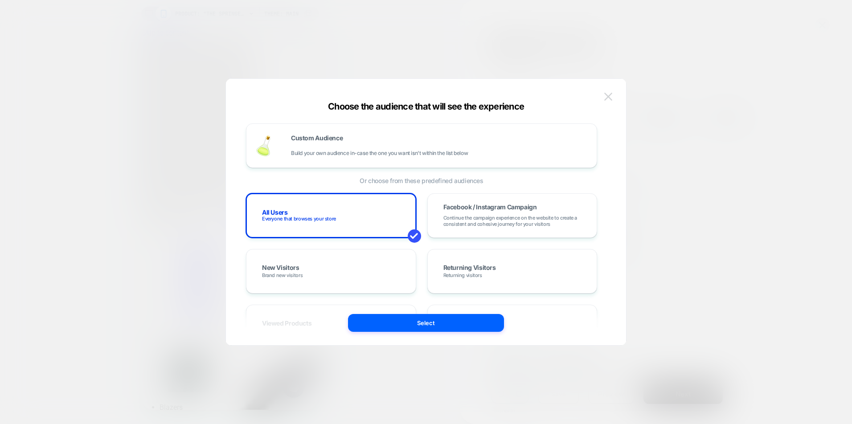
click at [612, 97] on img at bounding box center [608, 97] width 8 height 8
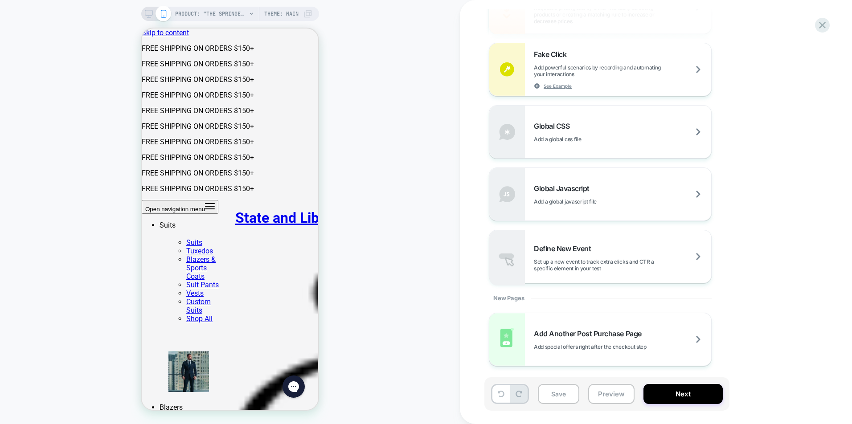
scroll to position [0, 0]
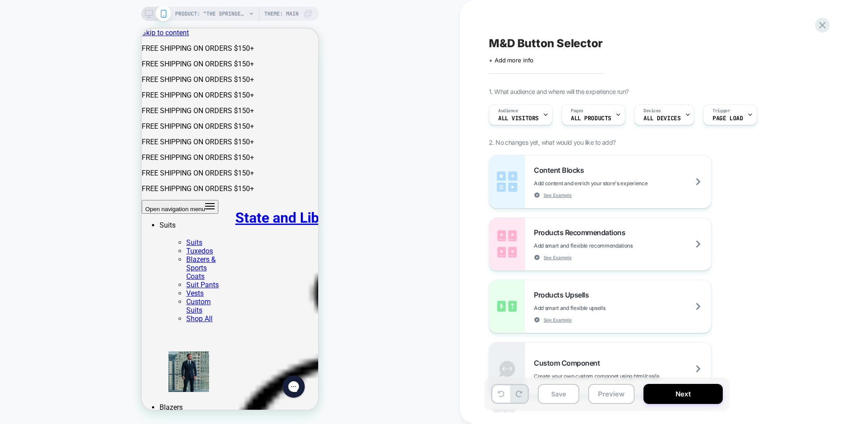
click at [287, 14] on span "Theme: MAIN" at bounding box center [281, 14] width 34 height 14
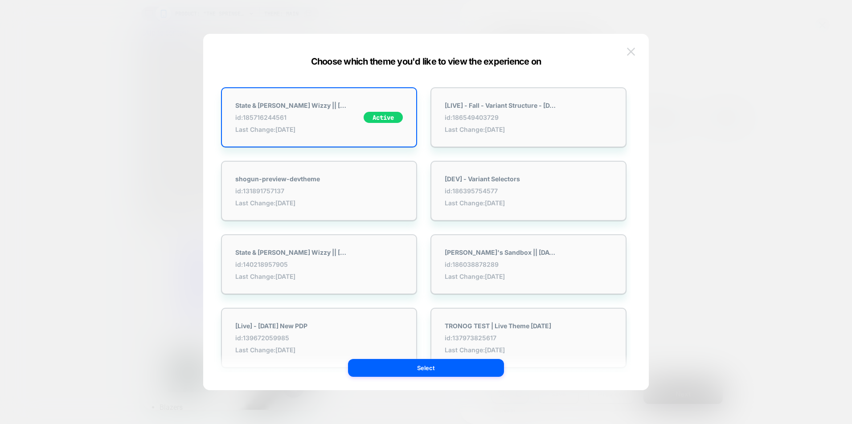
click at [628, 50] on img at bounding box center [631, 52] width 8 height 8
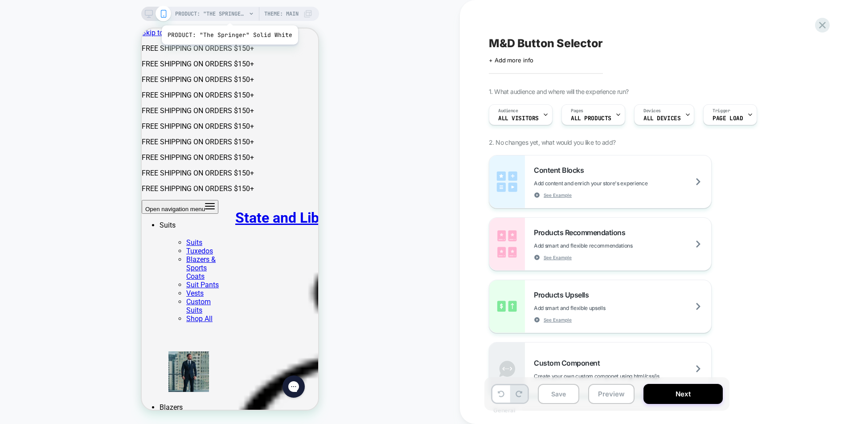
click at [229, 14] on span "PRODUCT: "The Springer" Solid White" at bounding box center [210, 14] width 71 height 14
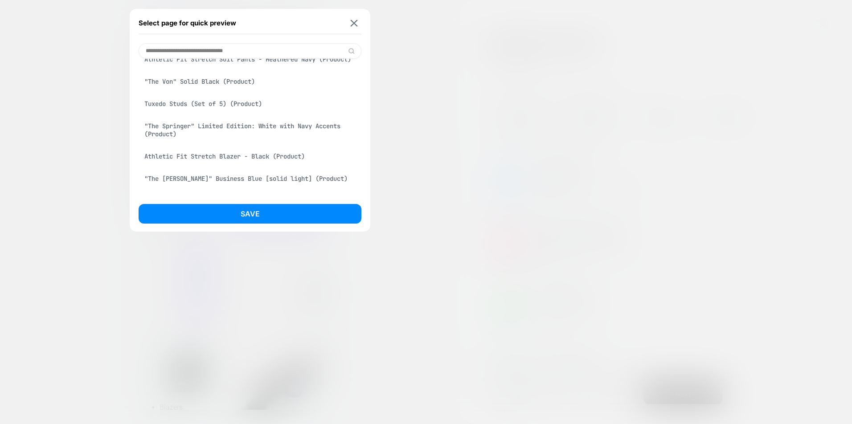
scroll to position [305, 0]
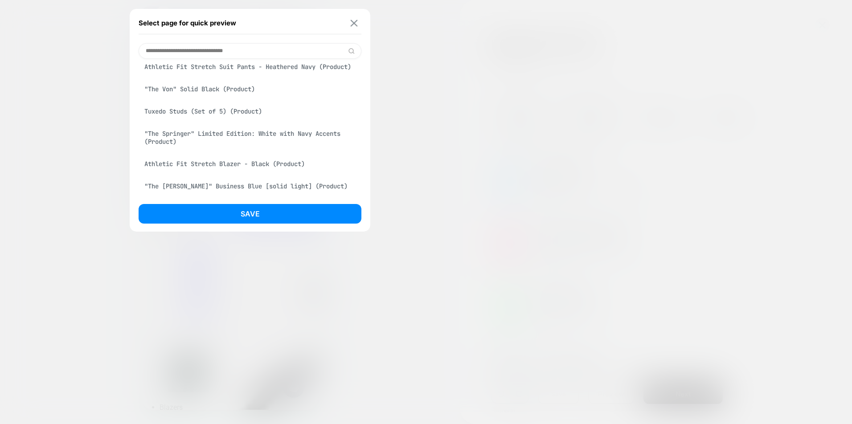
click at [351, 23] on img at bounding box center [354, 23] width 7 height 7
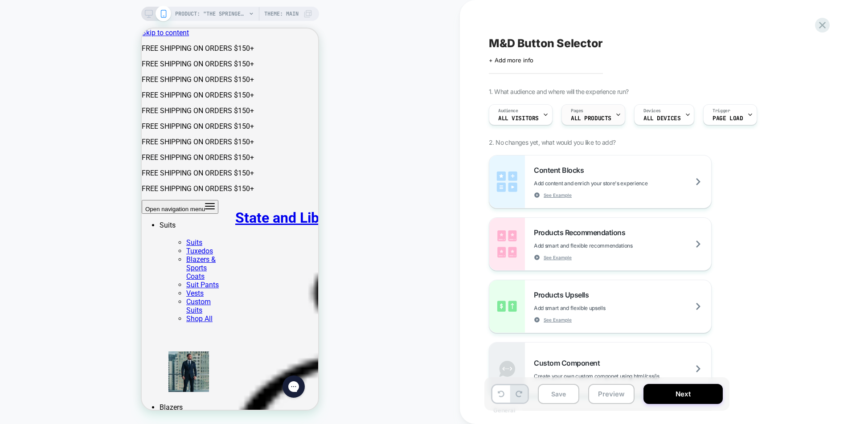
click at [615, 120] on div at bounding box center [618, 115] width 6 height 20
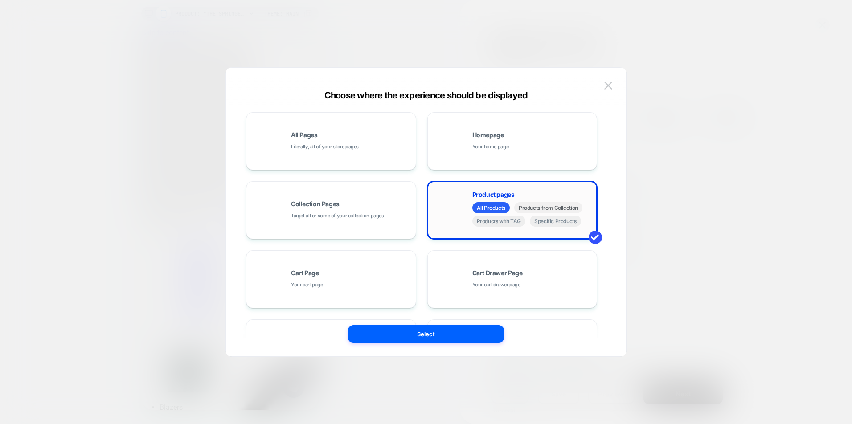
click at [550, 209] on span "Products from Collection" at bounding box center [548, 207] width 68 height 11
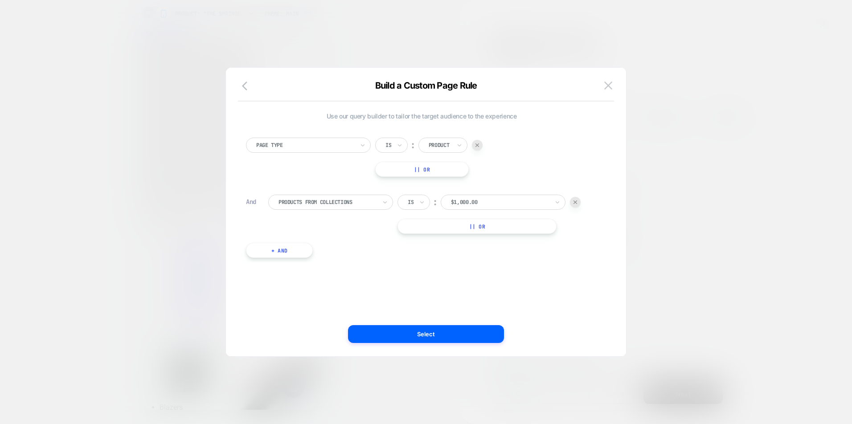
click at [499, 203] on div at bounding box center [500, 202] width 98 height 8
type input "*"
type input "*****"
click at [487, 225] on div "Sport Dress Shirts" at bounding box center [508, 227] width 116 height 14
click at [418, 334] on button "Select" at bounding box center [426, 334] width 156 height 18
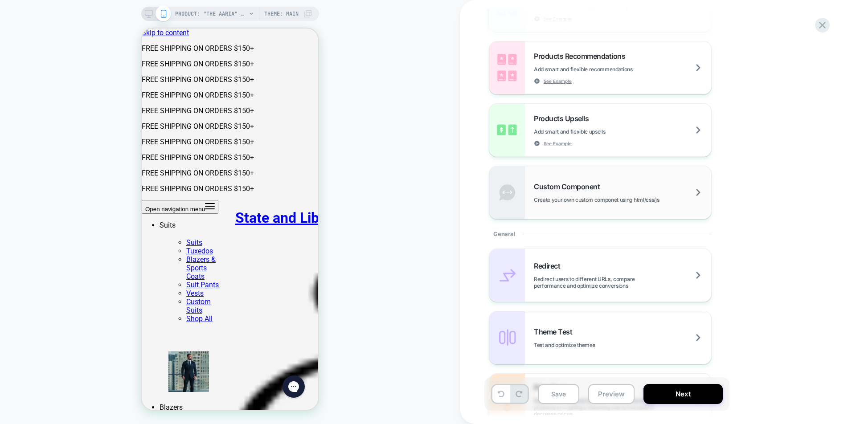
scroll to position [0, 0]
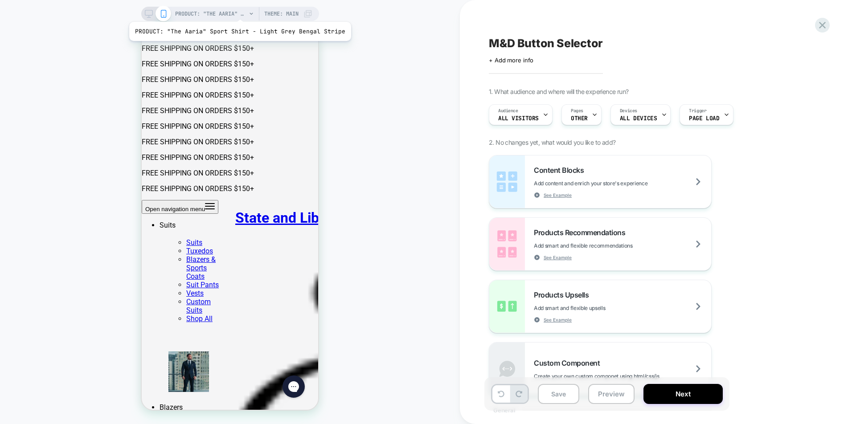
click at [237, 11] on span "PRODUCT: "The Aaria" Sport Shirt - Light Grey Bengal Stripe" at bounding box center [210, 14] width 71 height 14
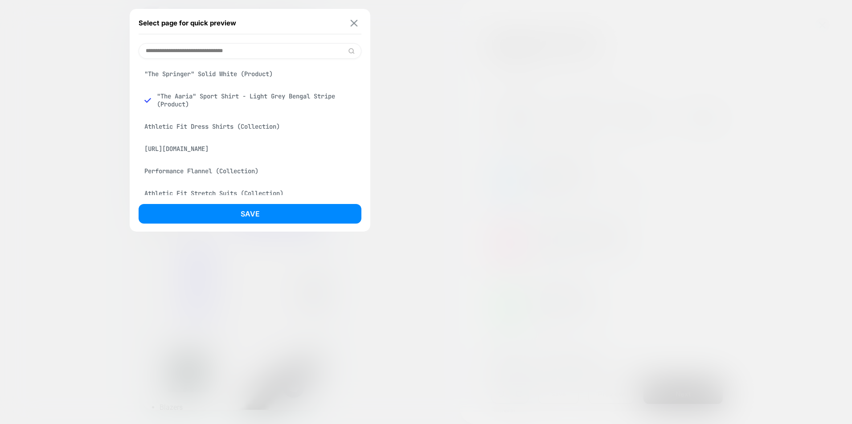
click at [352, 23] on img at bounding box center [354, 23] width 7 height 7
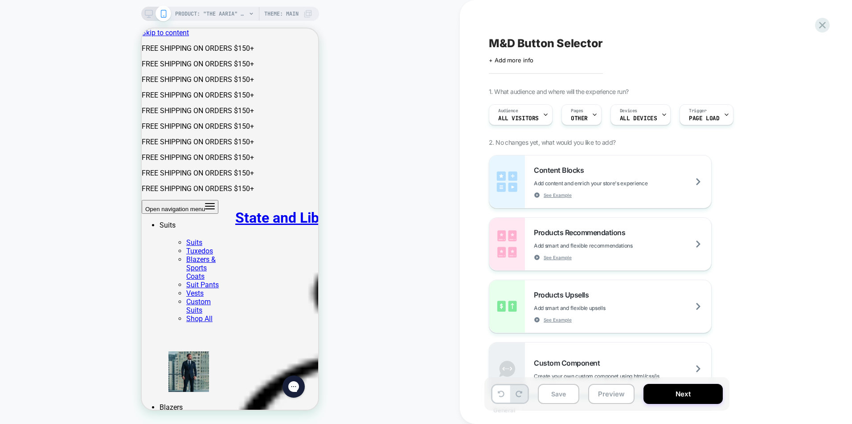
click at [239, 3] on div "PRODUCT: "The Aaria" Sport Shirt - Light Grey Bengal Stripe PRODUCT: "The Aaria…" at bounding box center [230, 212] width 460 height 424
click at [249, 12] on icon at bounding box center [251, 13] width 5 height 5
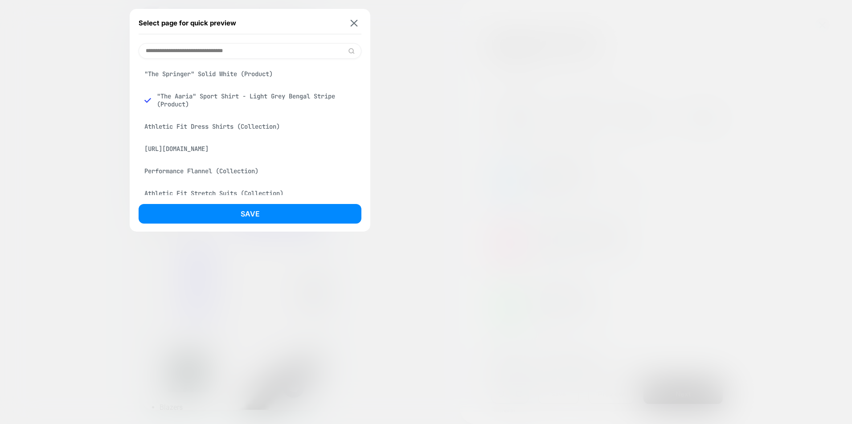
click at [216, 51] on input at bounding box center [250, 51] width 223 height 16
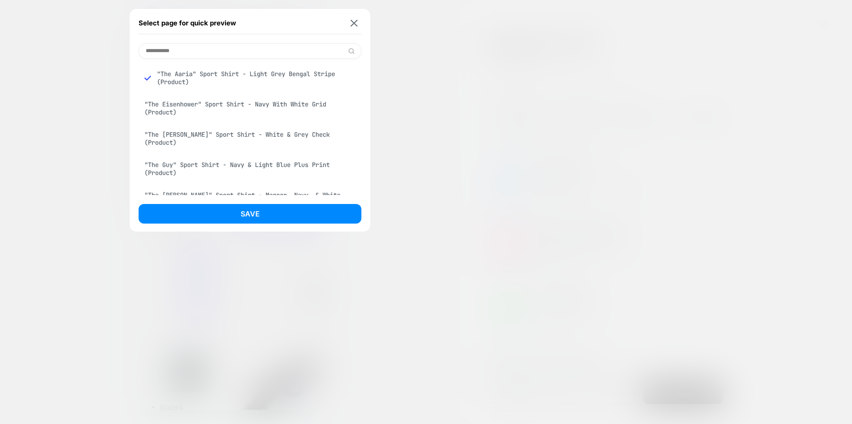
type input "**********"
click at [257, 136] on div ""The Jones" Sport Shirt - White & Grey Check (Product)" at bounding box center [250, 138] width 223 height 25
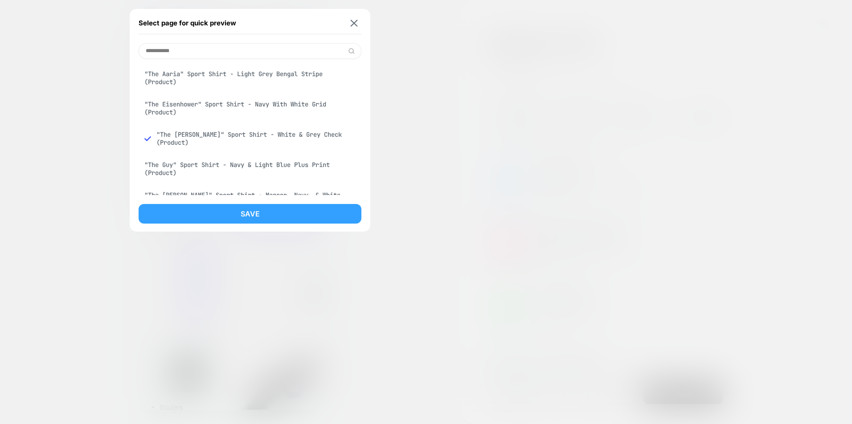
click at [253, 208] on button "Save" at bounding box center [250, 214] width 223 height 20
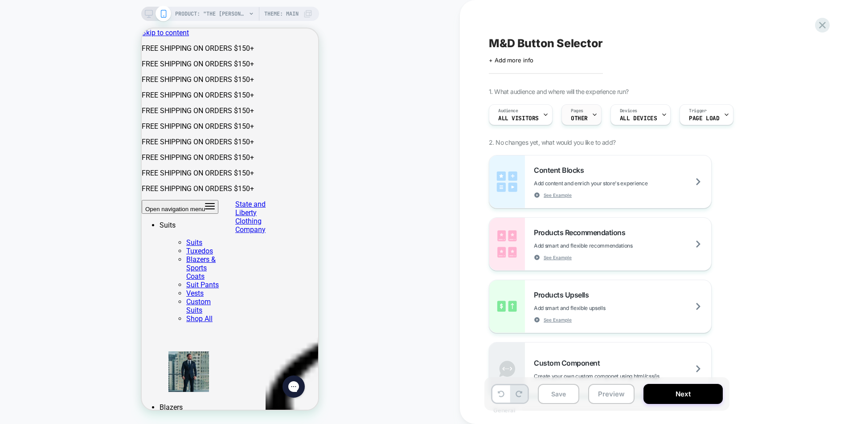
click at [580, 114] on div "Pages OTHER" at bounding box center [579, 115] width 35 height 20
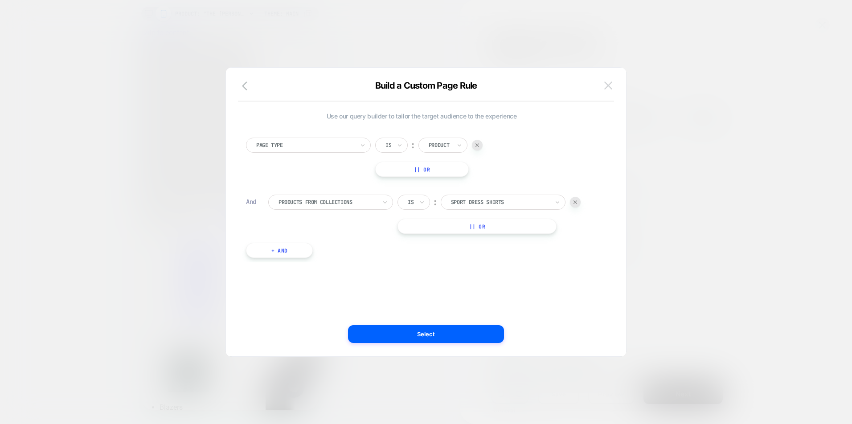
click at [604, 86] on img at bounding box center [608, 86] width 8 height 8
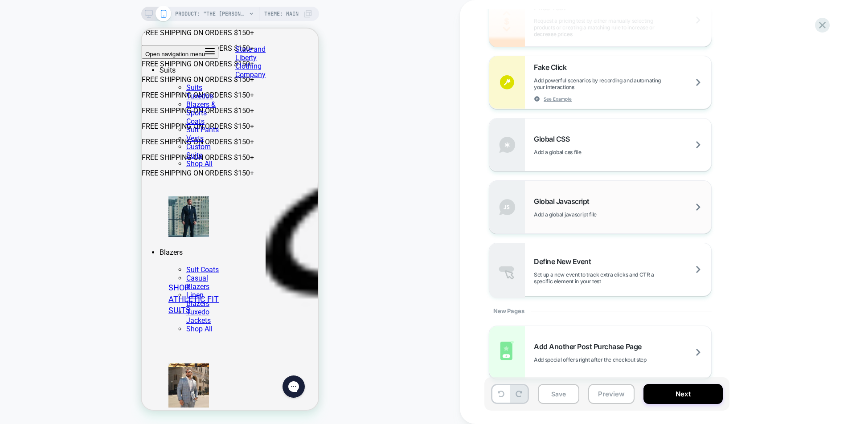
scroll to position [569, 0]
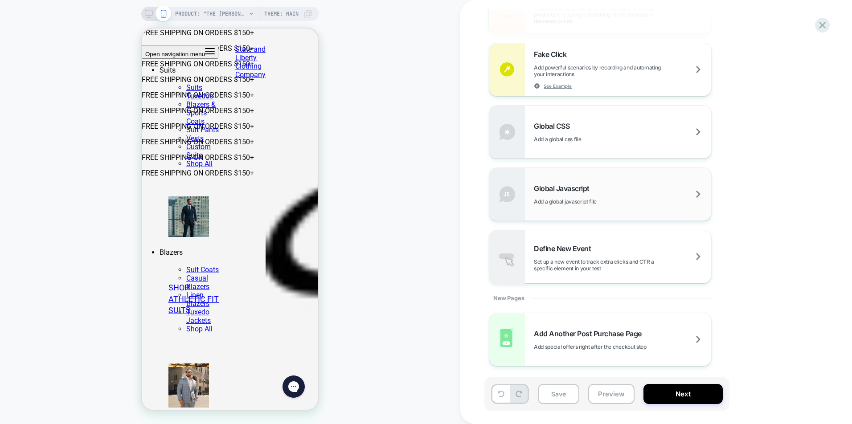
click at [633, 200] on span "Add a global javascript file" at bounding box center [587, 201] width 107 height 7
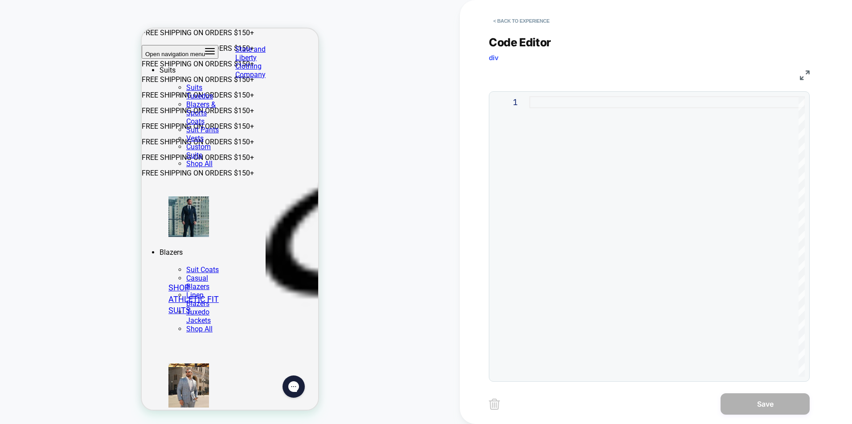
click at [612, 51] on div "Code Editor div" at bounding box center [649, 51] width 321 height 31
click at [504, 18] on button "< Back to experience" at bounding box center [521, 21] width 65 height 14
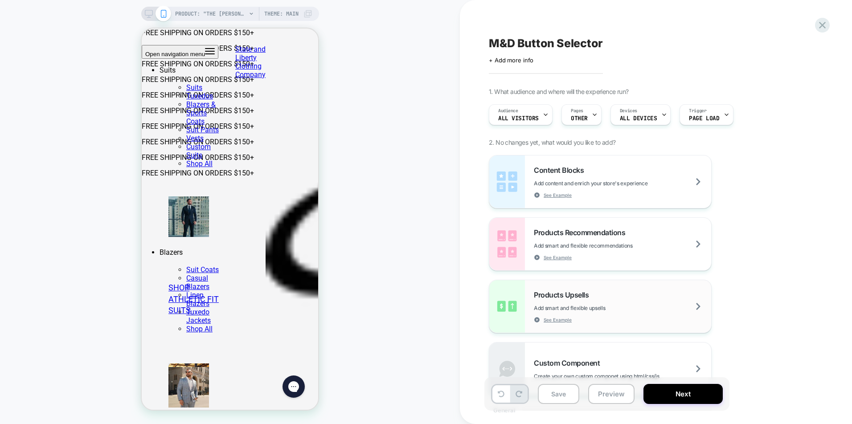
scroll to position [168, 0]
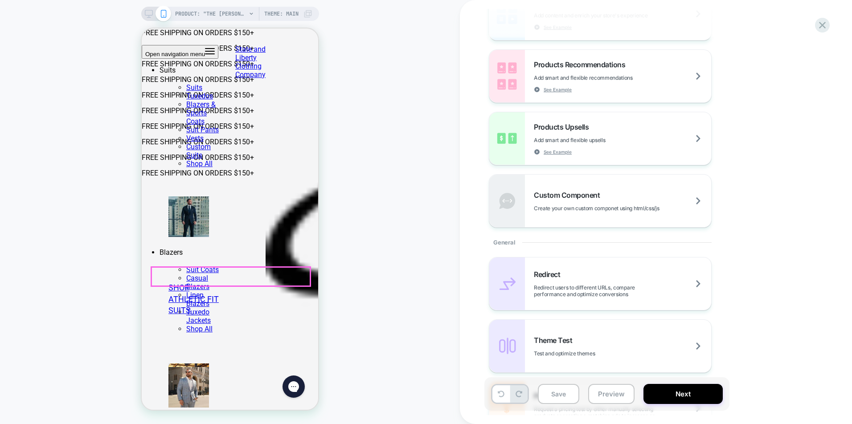
click select "**********"
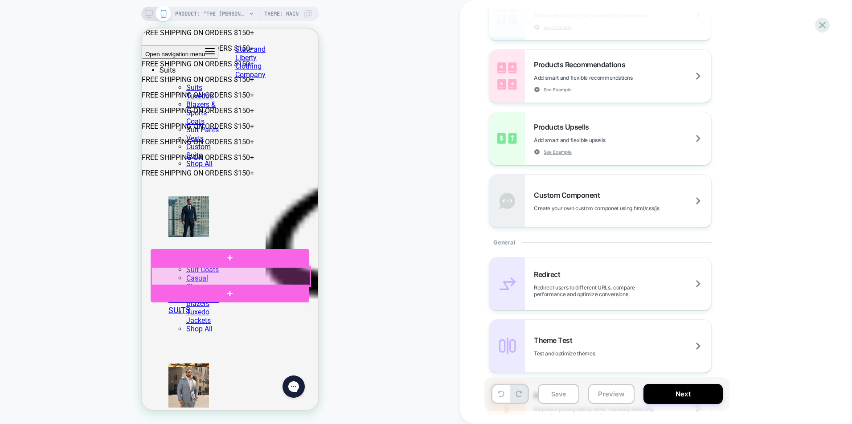
click div
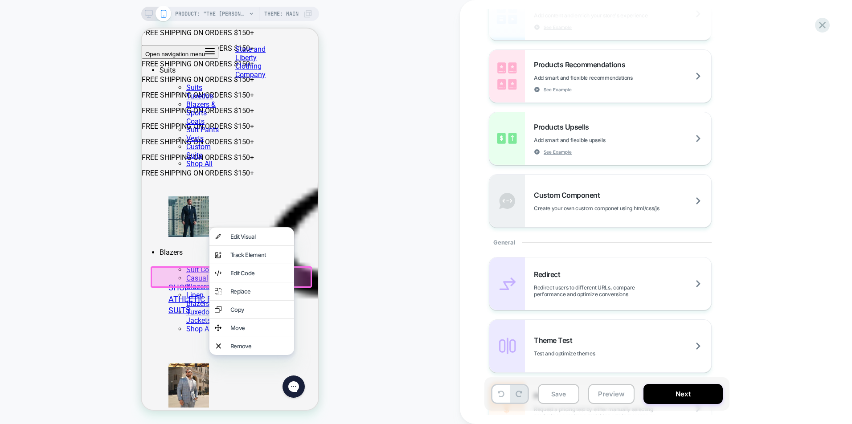
click div "Replace"
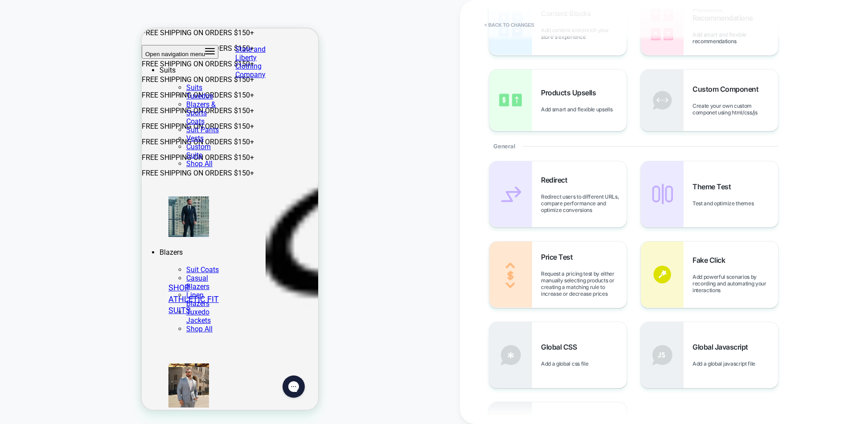
scroll to position [77, 0]
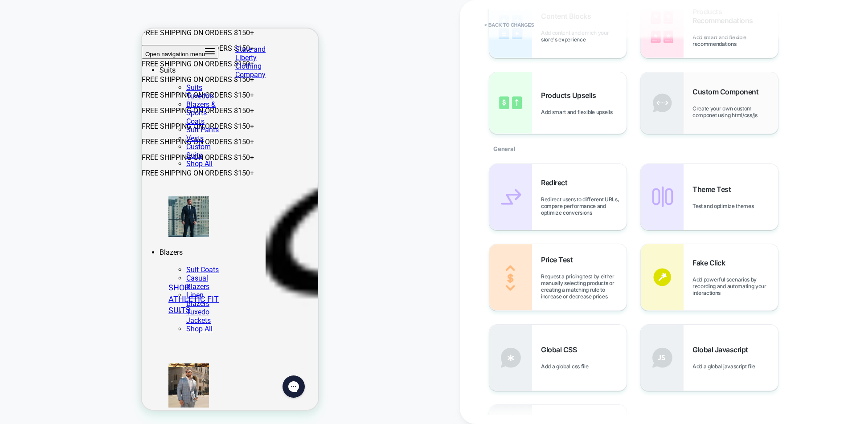
click at [730, 110] on span "Create your own custom componet using html/css/js" at bounding box center [735, 111] width 86 height 13
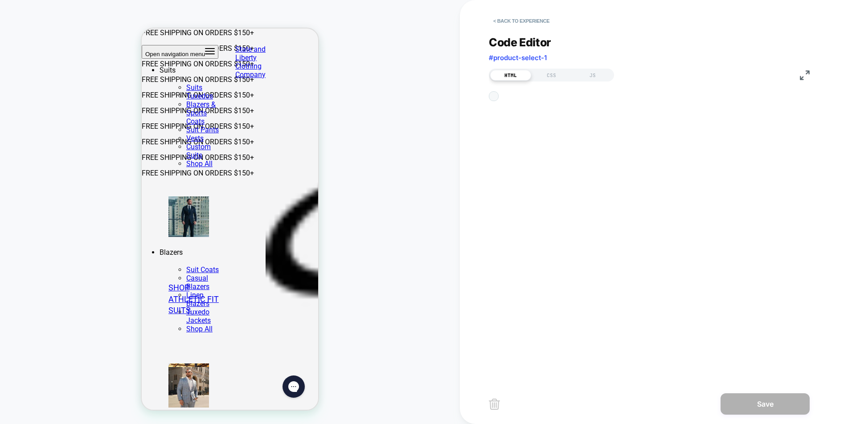
scroll to position [12, 0]
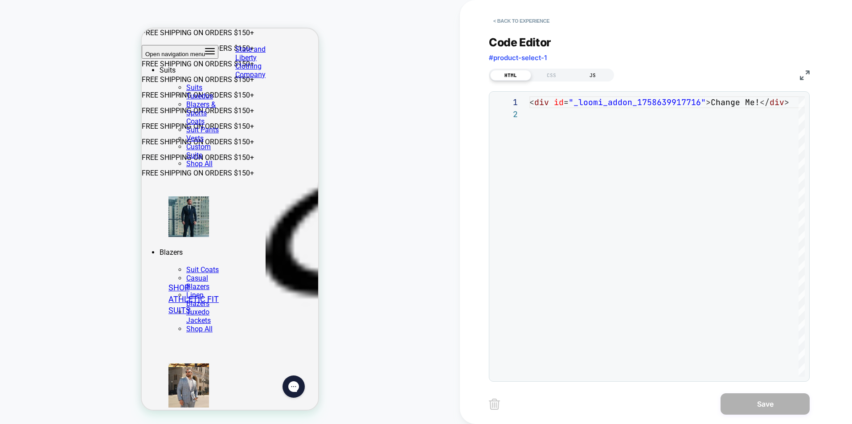
click at [595, 78] on div "JS" at bounding box center [592, 75] width 41 height 11
click at [558, 78] on div "CSS" at bounding box center [551, 75] width 41 height 11
click at [497, 73] on div "HTML" at bounding box center [510, 75] width 41 height 11
click at [515, 21] on button "< Back to experience" at bounding box center [521, 21] width 65 height 14
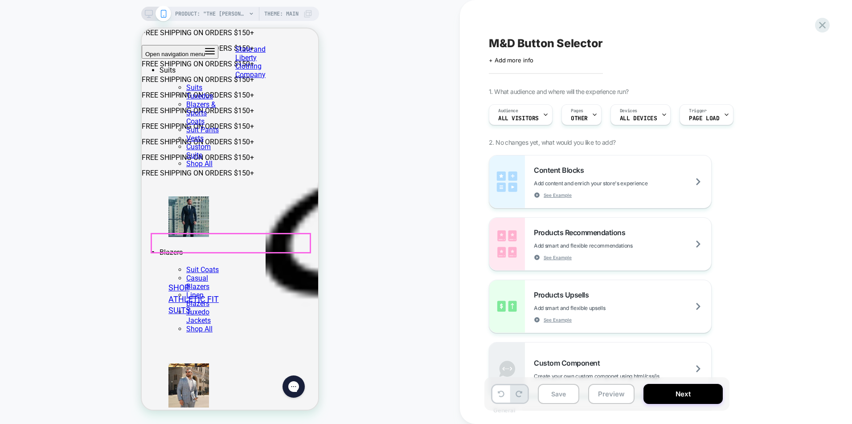
click select "**********"
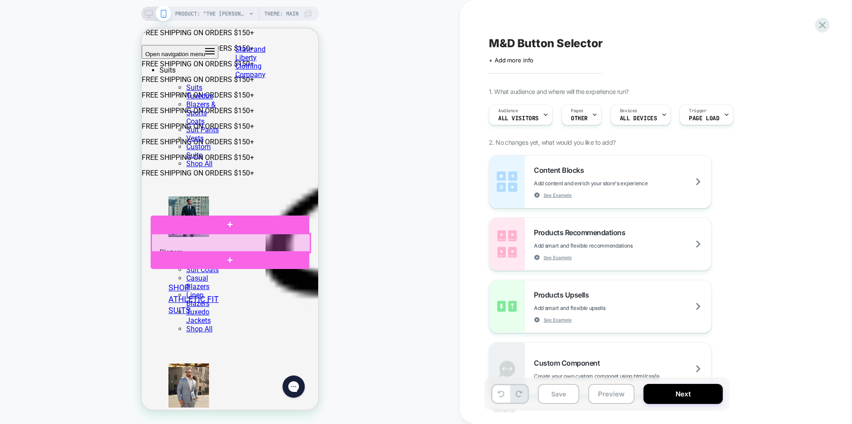
click div
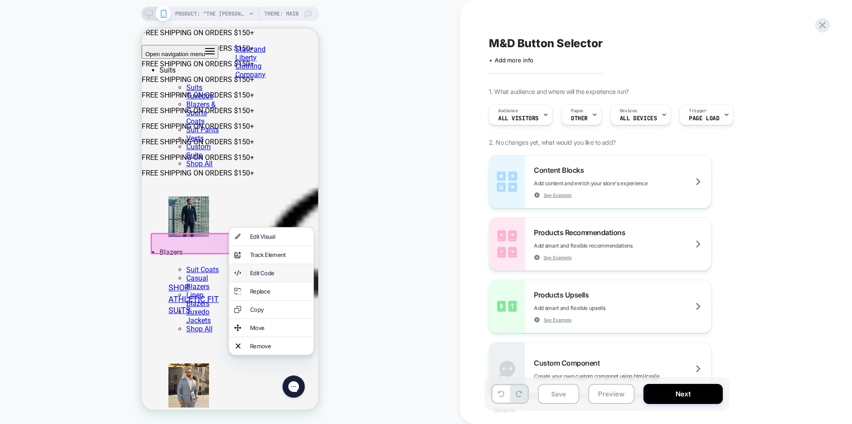
click div "Edit Code"
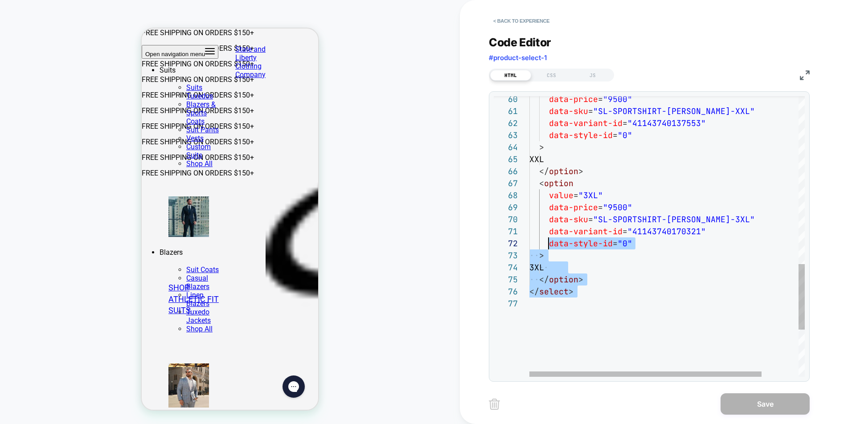
scroll to position [36, 0]
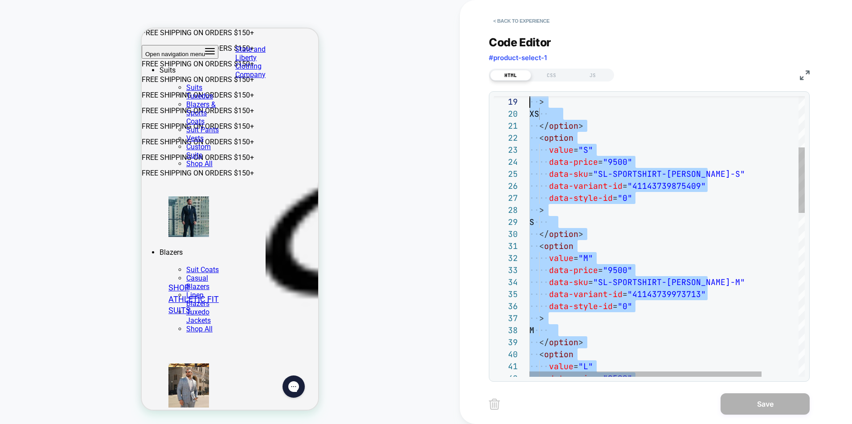
type textarea "**********"
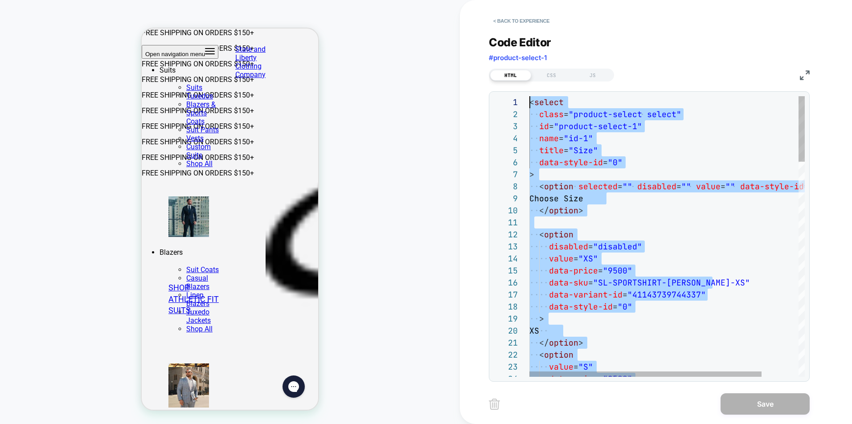
drag, startPoint x: 571, startPoint y: 306, endPoint x: 501, endPoint y: 14, distance: 300.0
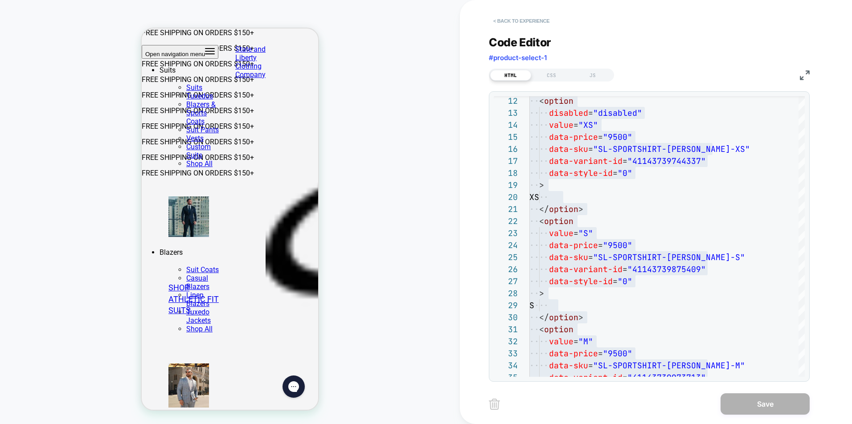
click at [503, 20] on button "< Back to experience" at bounding box center [521, 21] width 65 height 14
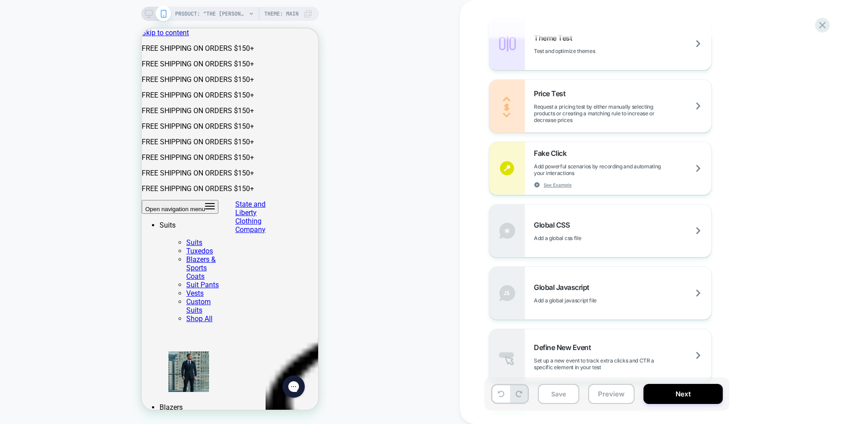
scroll to position [486, 0]
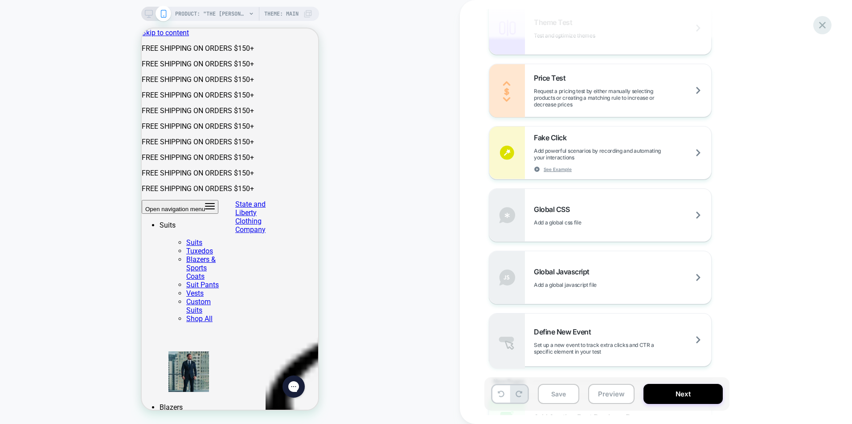
click at [819, 28] on icon at bounding box center [822, 25] width 7 height 7
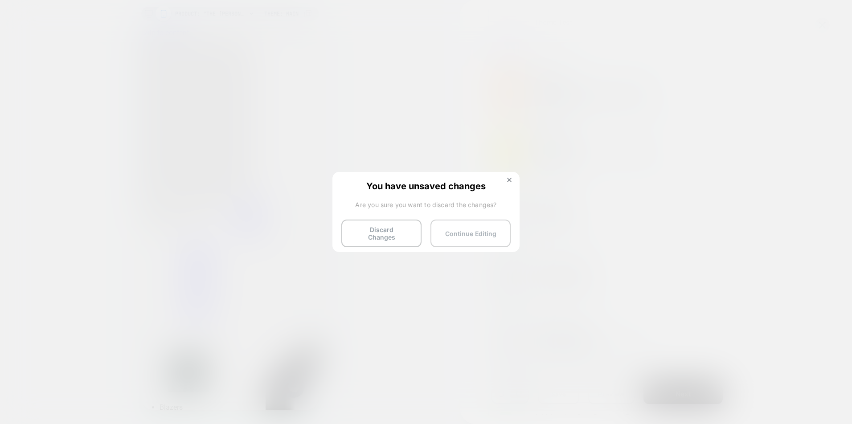
click at [457, 232] on button "Continue Editing" at bounding box center [470, 234] width 80 height 28
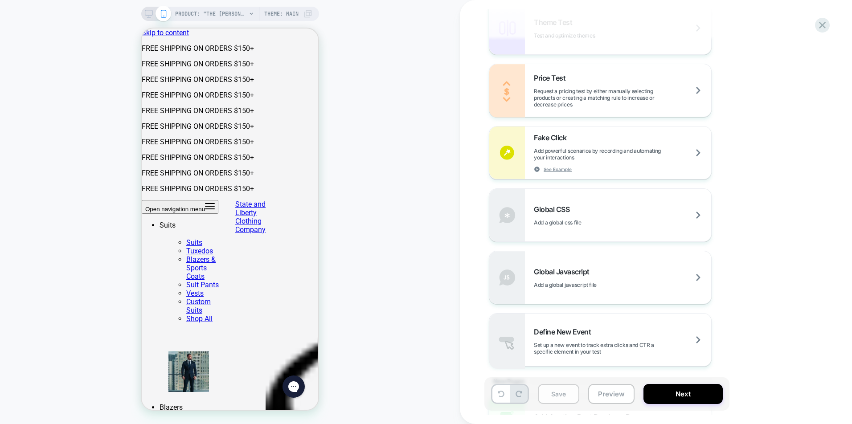
click at [566, 392] on button "Save" at bounding box center [558, 394] width 41 height 20
click at [435, 80] on div "PRODUCT: "The Jones" Sport Shirt - White & Grey Check PRODUCT: "The Jones" Spor…" at bounding box center [230, 212] width 460 height 406
click at [817, 26] on icon at bounding box center [822, 25] width 12 height 12
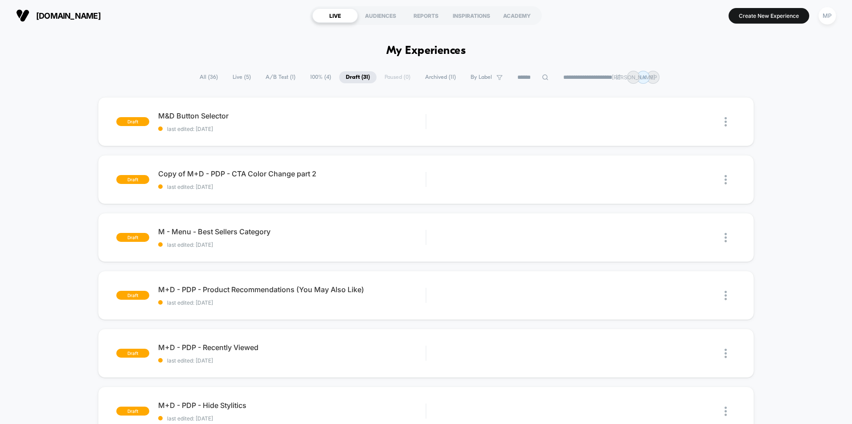
click at [100, 16] on span "stateandliberty.com" at bounding box center [68, 15] width 65 height 9
click at [50, 17] on span "stateandliberty.com" at bounding box center [68, 15] width 65 height 9
click at [823, 14] on div "MP" at bounding box center [826, 15] width 17 height 17
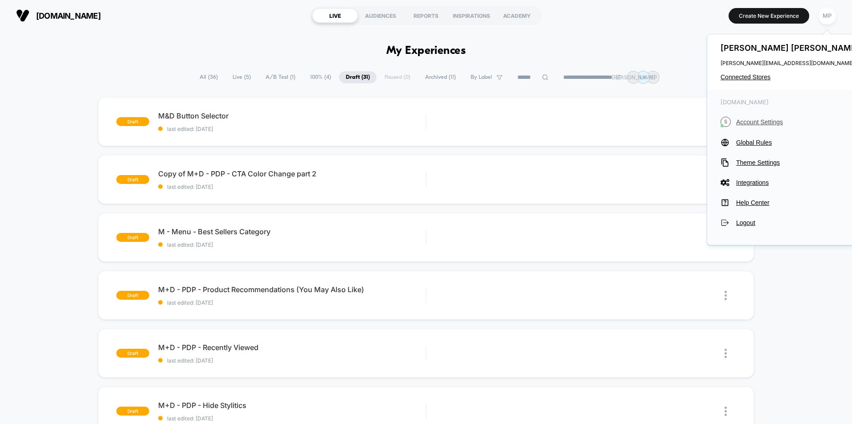
click at [763, 118] on span "Account Settings" at bounding box center [798, 121] width 125 height 7
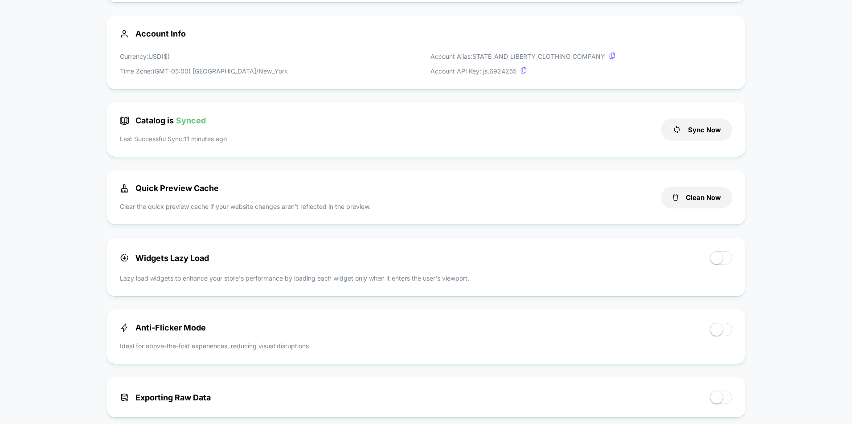
scroll to position [134, 0]
click at [723, 331] on span at bounding box center [721, 329] width 22 height 13
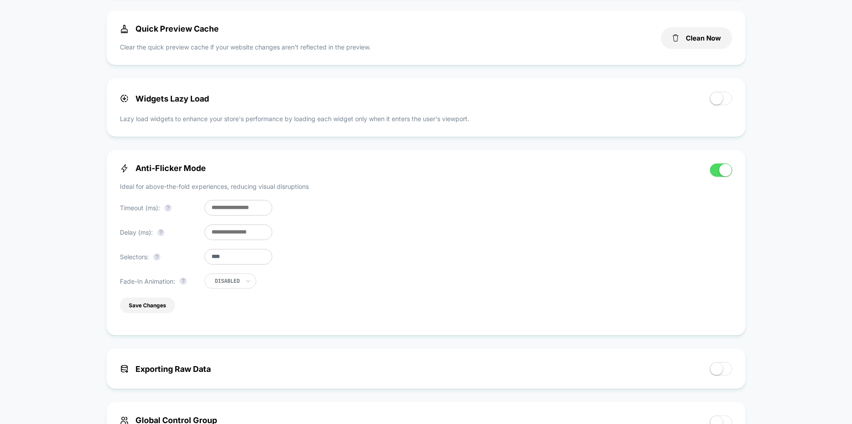
scroll to position [139, 0]
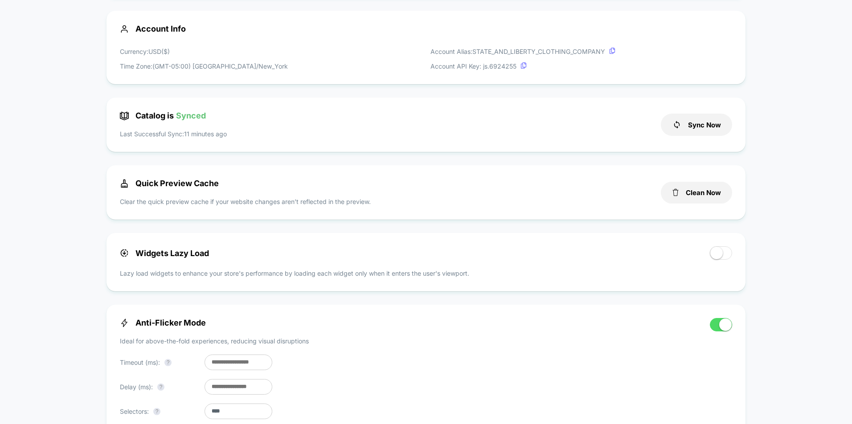
click at [717, 328] on span at bounding box center [721, 324] width 22 height 13
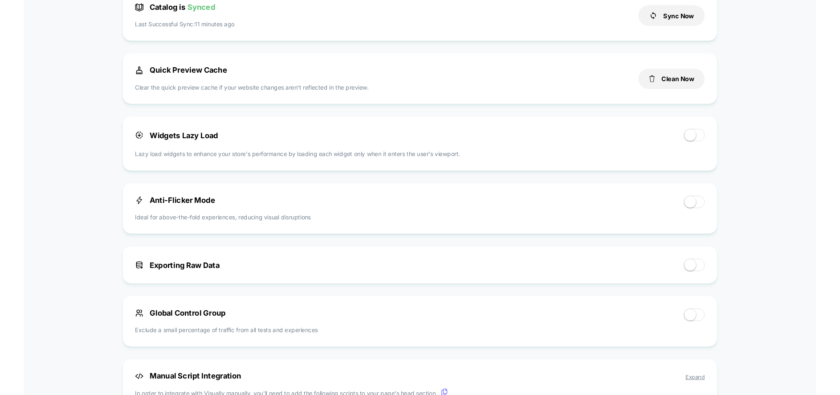
scroll to position [0, 0]
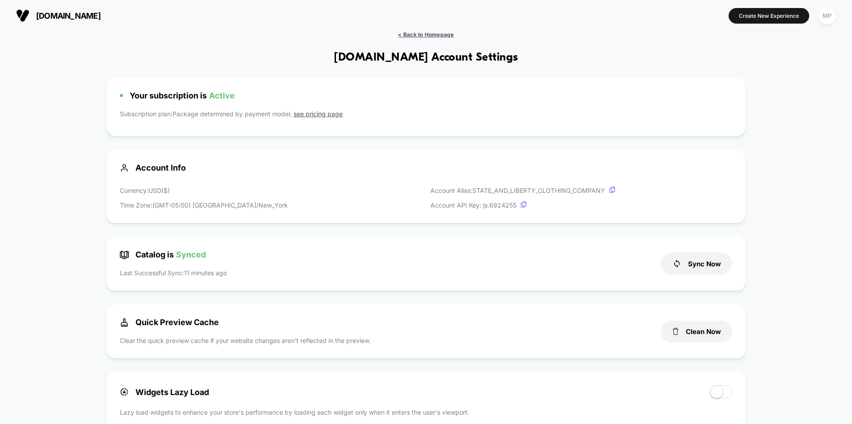
click at [438, 34] on span "< Back to Homepage" at bounding box center [426, 34] width 56 height 7
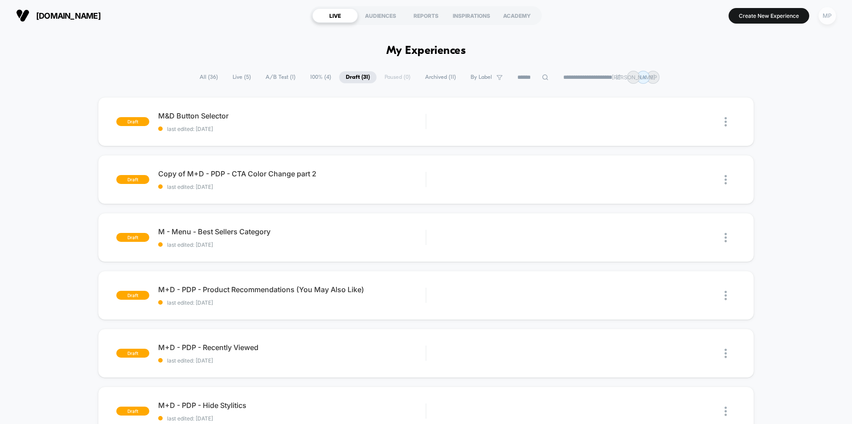
click at [825, 18] on div "MP" at bounding box center [826, 15] width 17 height 17
